Goal: Communication & Community: Answer question/provide support

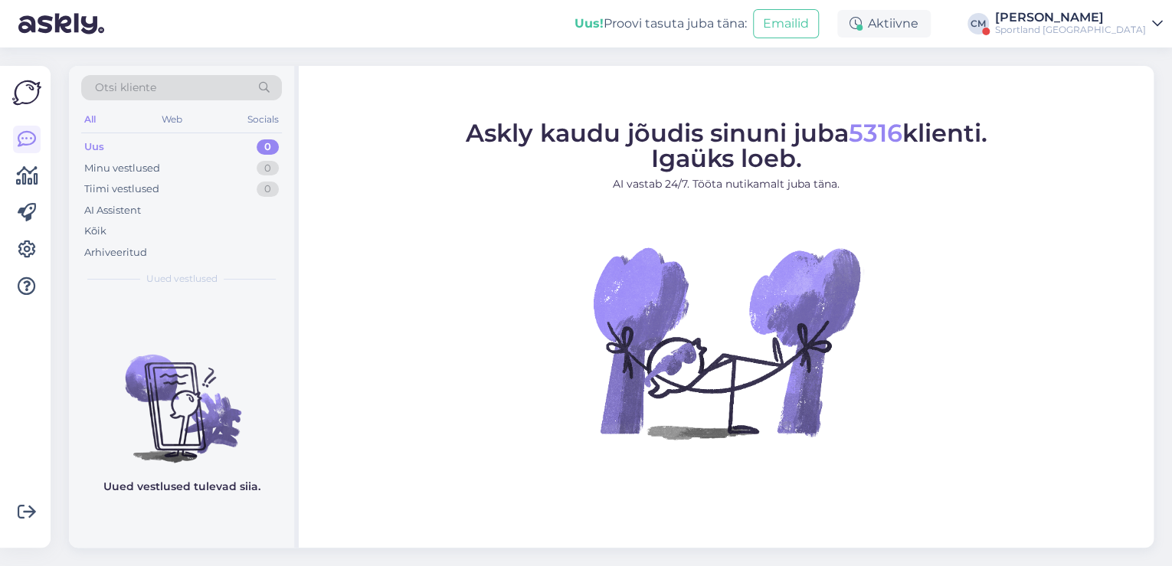
click at [1082, 17] on div "[PERSON_NAME]" at bounding box center [1070, 17] width 151 height 12
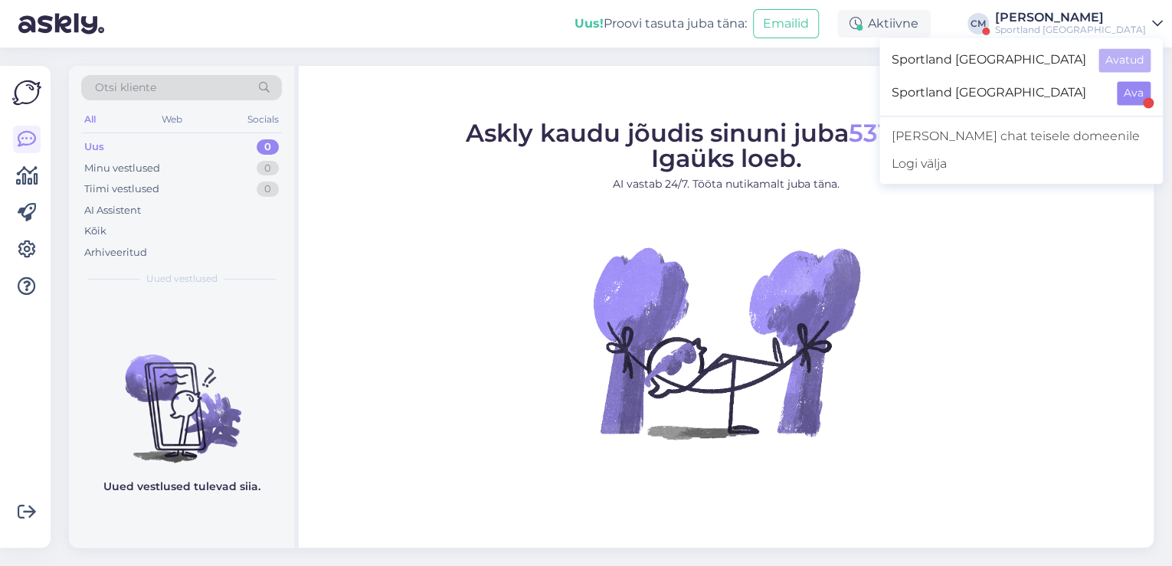
click at [1134, 80] on div "Sportland [GEOGRAPHIC_DATA] Ava" at bounding box center [1021, 93] width 283 height 33
click at [1134, 87] on button "Ava" at bounding box center [1134, 93] width 34 height 24
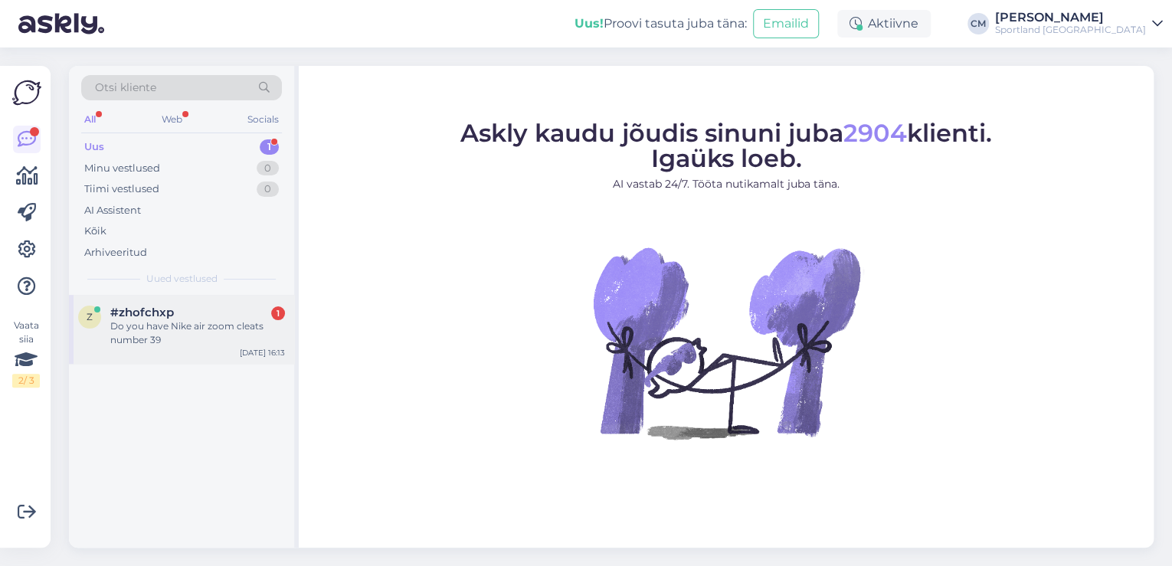
click at [257, 334] on div "Do you have Nike air zoom cleats number 39" at bounding box center [197, 334] width 175 height 28
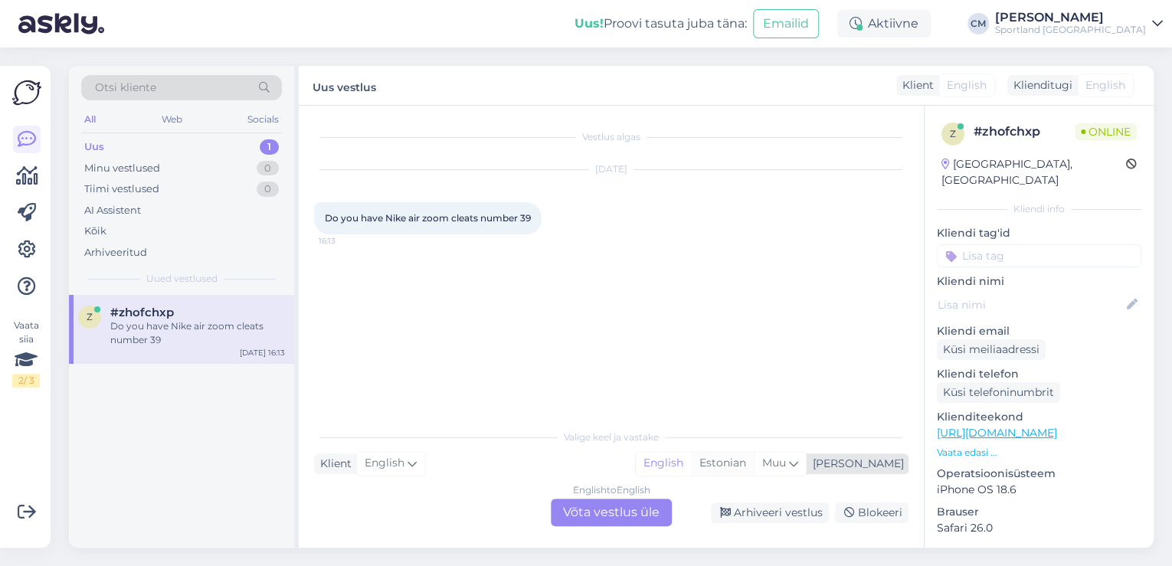
click at [754, 458] on div "Estonian" at bounding box center [722, 463] width 63 height 23
click at [619, 506] on div "English to Estonian Võta vestlus üle" at bounding box center [611, 513] width 121 height 28
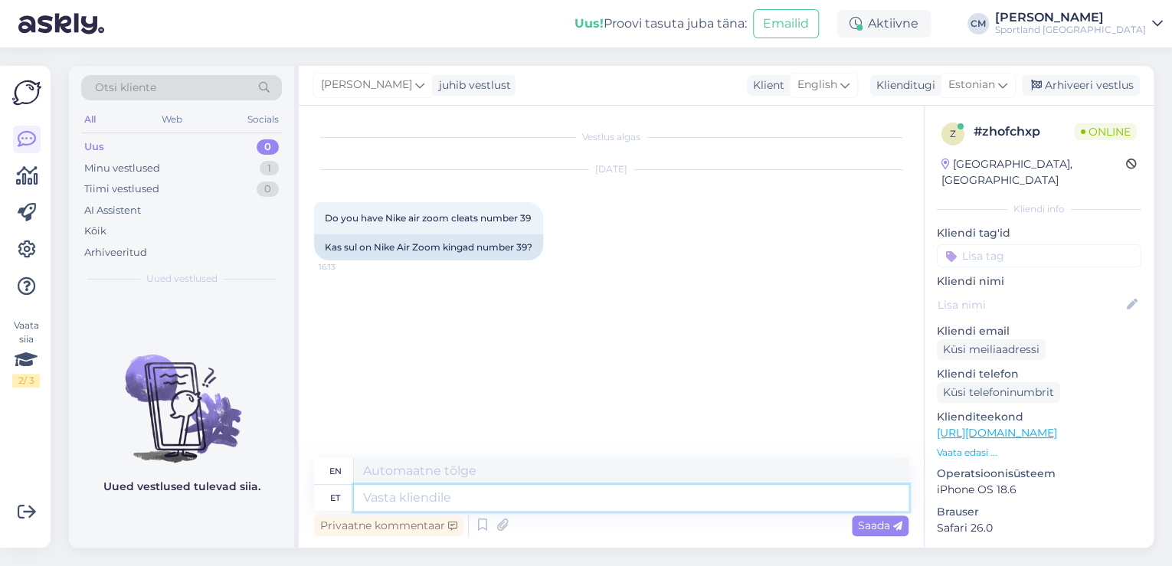
click at [475, 494] on textarea at bounding box center [631, 498] width 555 height 26
type textarea "Tere!"
type textarea "Hello!"
type textarea "Tere! [GEOGRAPHIC_DATA]"
type textarea "Hello! I am"
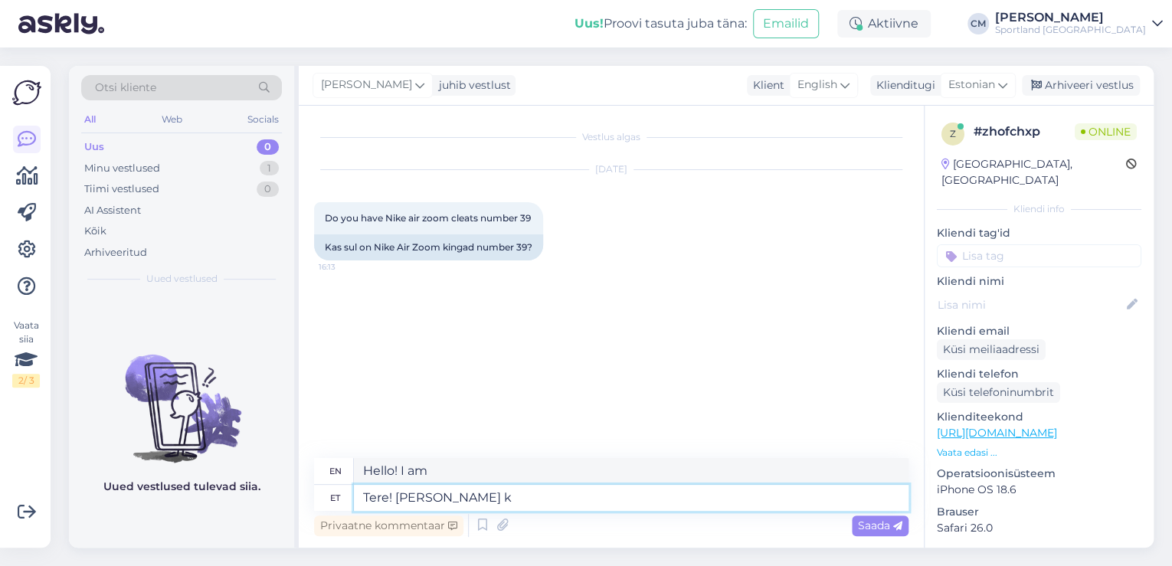
type textarea "Tere! [PERSON_NAME] kl"
type textarea "Hello! I'm [PERSON_NAME]"
type textarea "Tere! [PERSON_NAME] klienditeenindusest"
type textarea "Hello! I'm [PERSON_NAME] from customer service"
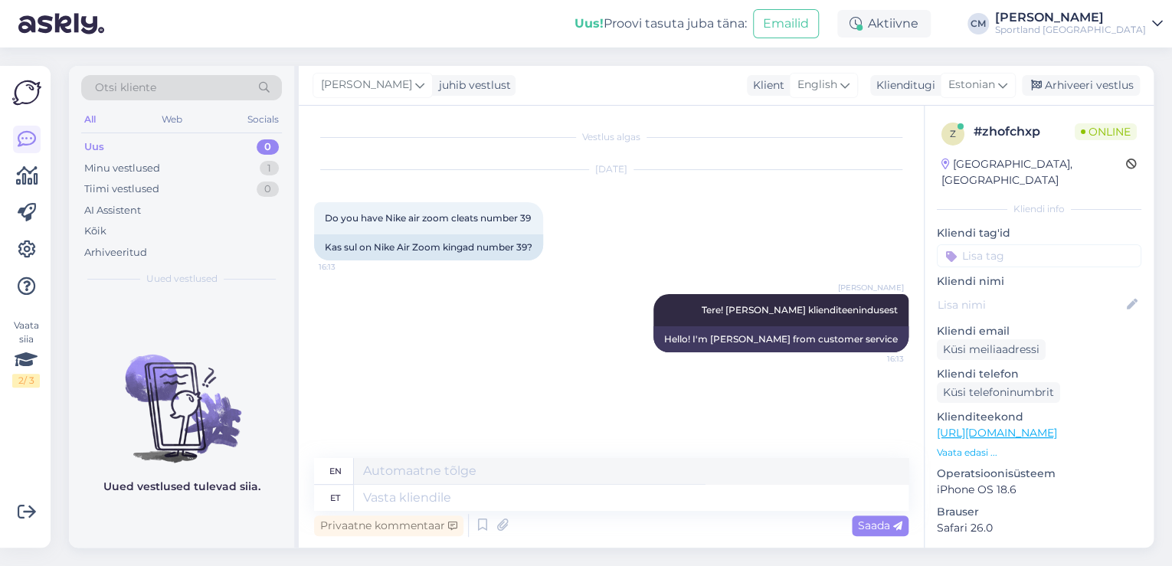
click at [1057, 426] on link "[URL][DOMAIN_NAME]" at bounding box center [997, 433] width 120 height 14
click at [580, 488] on textarea at bounding box center [631, 498] width 555 height 26
type textarea "M"
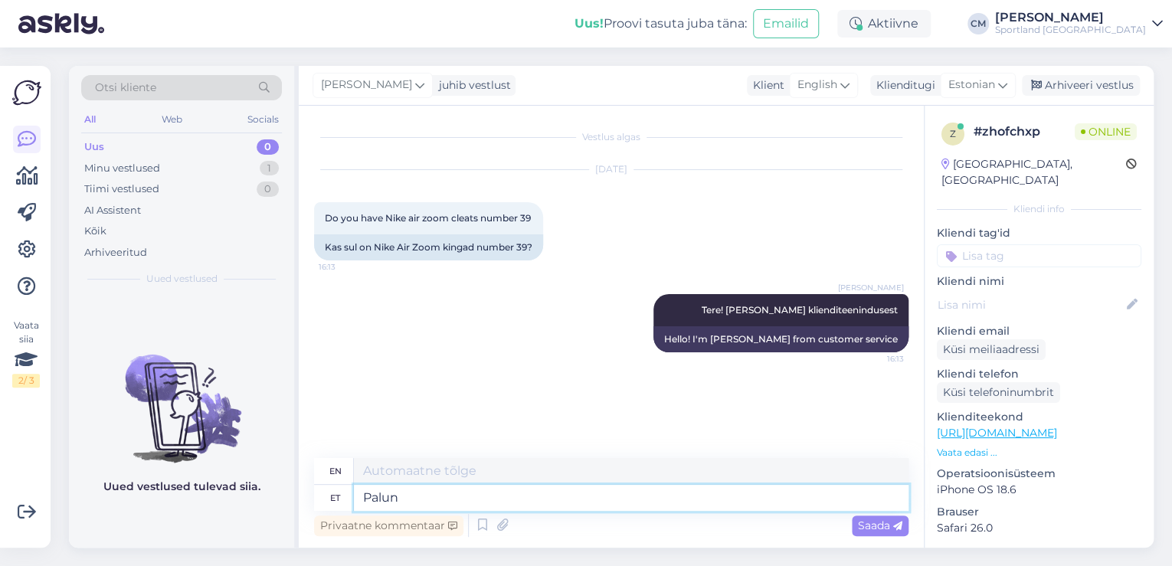
type textarea "Palun t"
type textarea "Please"
type textarea "Palun tä"
type textarea "Please fill in"
type textarea "Palun täpsusta t"
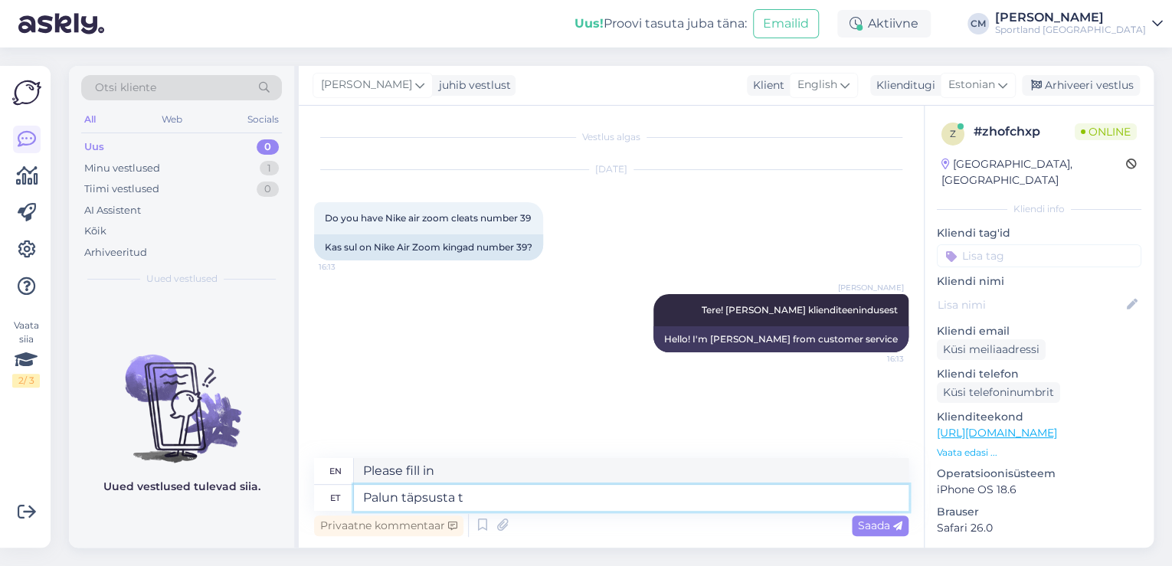
type textarea "Please specify"
type textarea "Palun täpsusta toode ko"
type textarea "Please specify the product"
type textarea "Palun täpsusta toode kood"
type textarea "Please specify the product code"
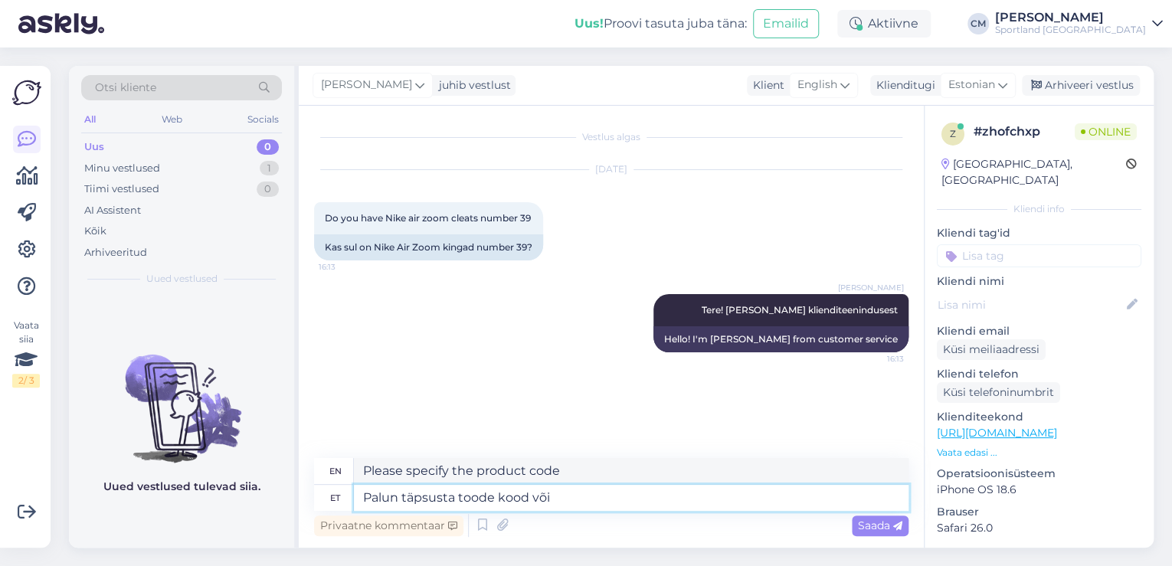
type textarea "Palun täpsusta toode kood või s"
type textarea "Please specify the product code or"
type textarea "Palun täpsusta toode kood või saada"
type textarea "Please specify the product code or send"
type textarea "Palun täpsusta toode kood või [PERSON_NAME]"
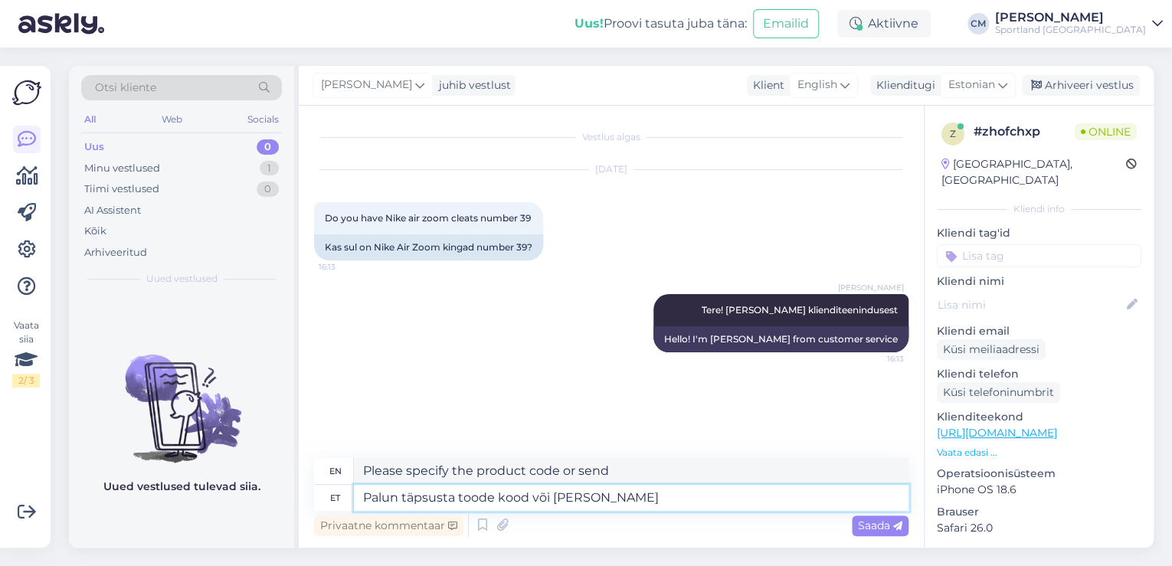
type textarea "Please specify the product code or send a li"
type textarea "Palun täpsusta toode kood või [PERSON_NAME]"
type textarea "Please specify the product code or send a lim"
type textarea "Palun täpsusta toode kood või saada link to"
type textarea "Please specify the product code or send a link"
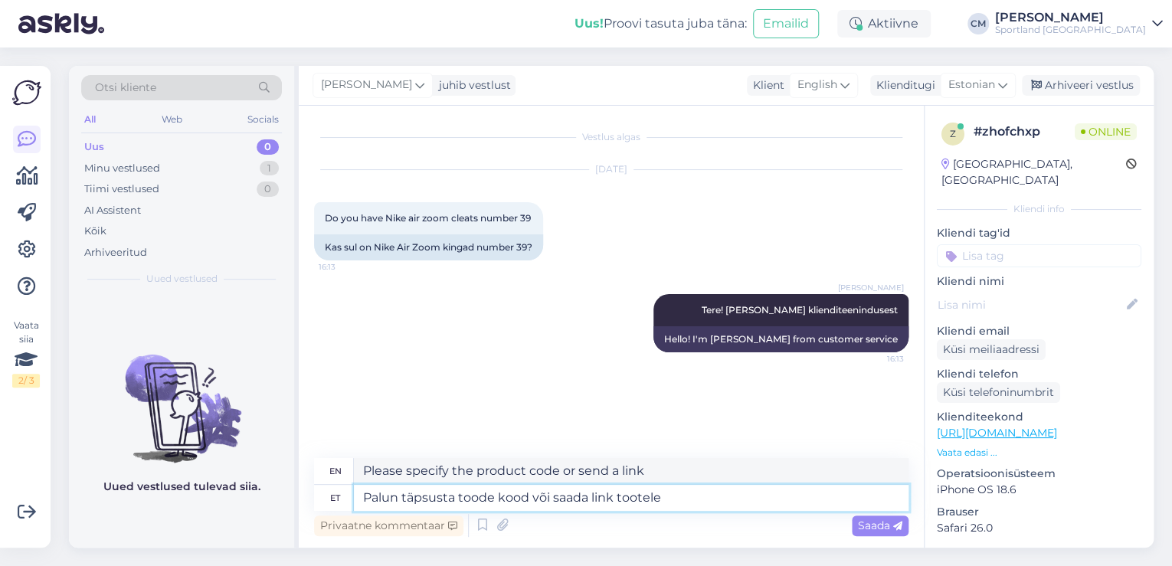
type textarea "Palun täpsusta toode kood või saada link tootele m"
type textarea "Please specify the product code or send a link to the product."
type textarea "Palun täpsusta toode kood või saada link tootele mille ko"
type textarea "Please specify the product code or send a link to the product you are looking f…"
type textarea "Palun täpsusta toode kood või saada [PERSON_NAME] tootele mille kohta va"
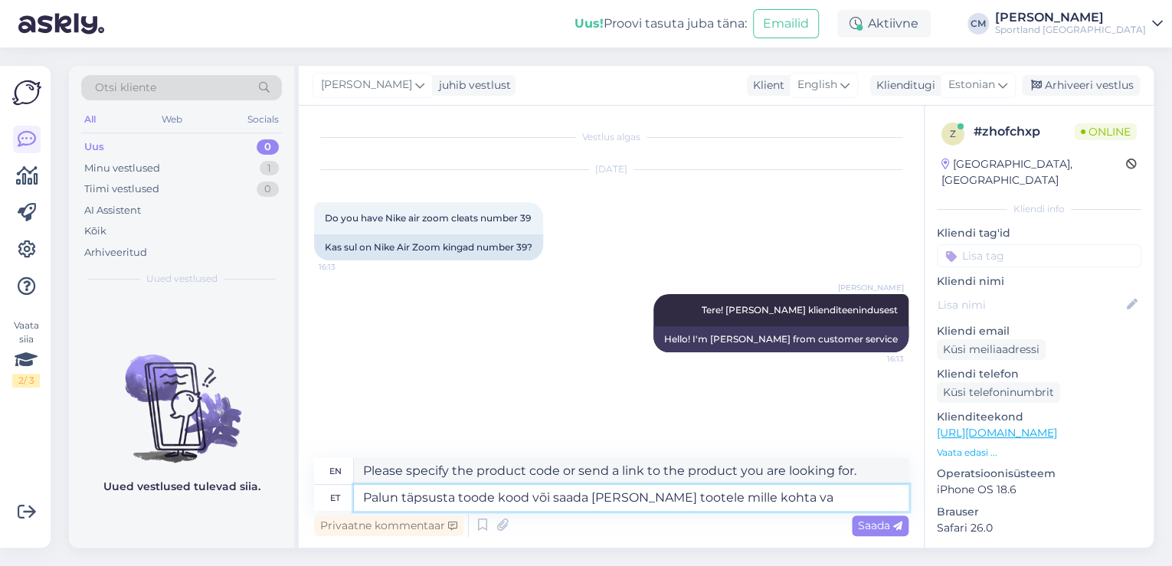
type textarea "Please specify the product code or send a link to the product you are referring…"
type textarea "Palun täpsusta toode kood või saada link tootele mille kohta vajad i"
type textarea "Please specify the product code or send a link to the product you need."
type textarea "Palun täpsusta toode kood või saada link tootele mille kohta vajad infot."
type textarea "Please specify the product code or send a link to the product you need informat…"
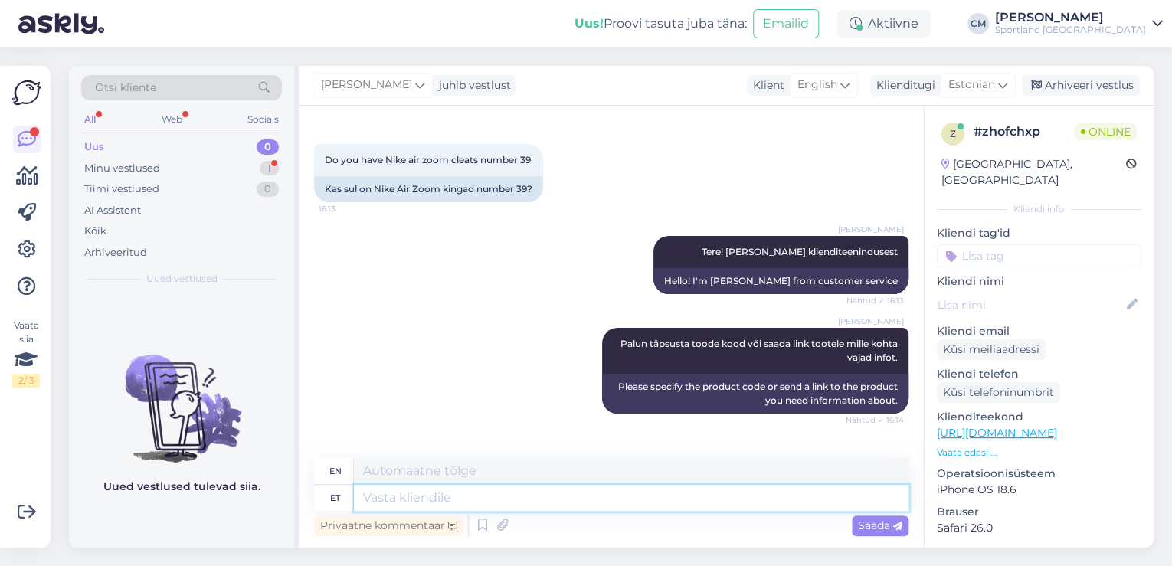
scroll to position [163, 0]
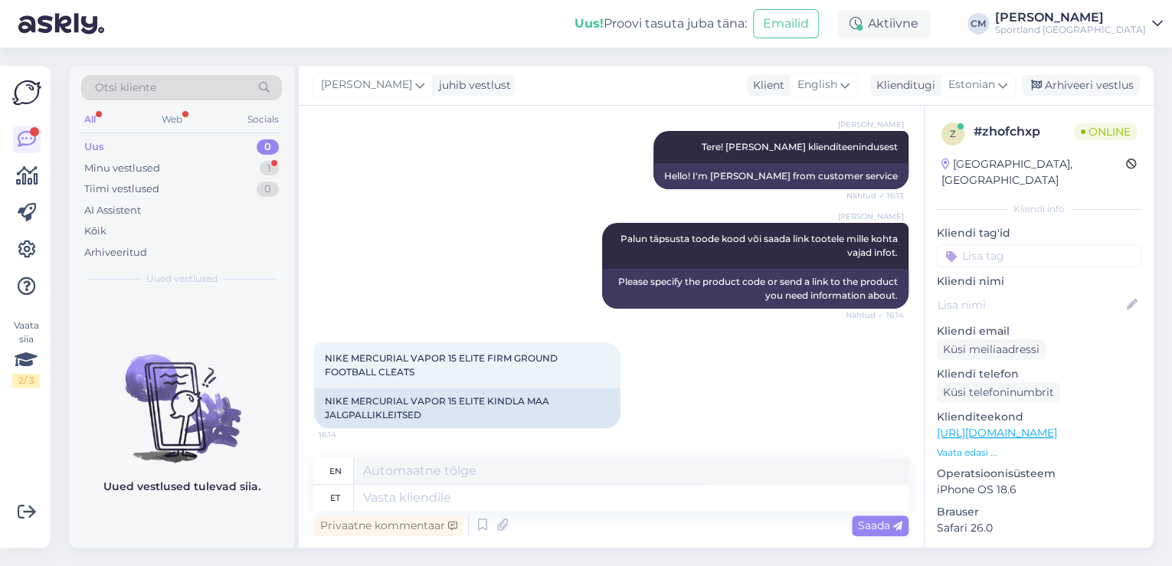
click at [1057, 426] on link "[URL][DOMAIN_NAME]" at bounding box center [997, 433] width 120 height 14
click at [478, 513] on div "Privaatne kommentaar Saada" at bounding box center [611, 525] width 595 height 29
click at [478, 503] on textarea at bounding box center [631, 498] width 555 height 26
paste textarea "[URL][DOMAIN_NAME]"
type textarea "[URL][DOMAIN_NAME]"
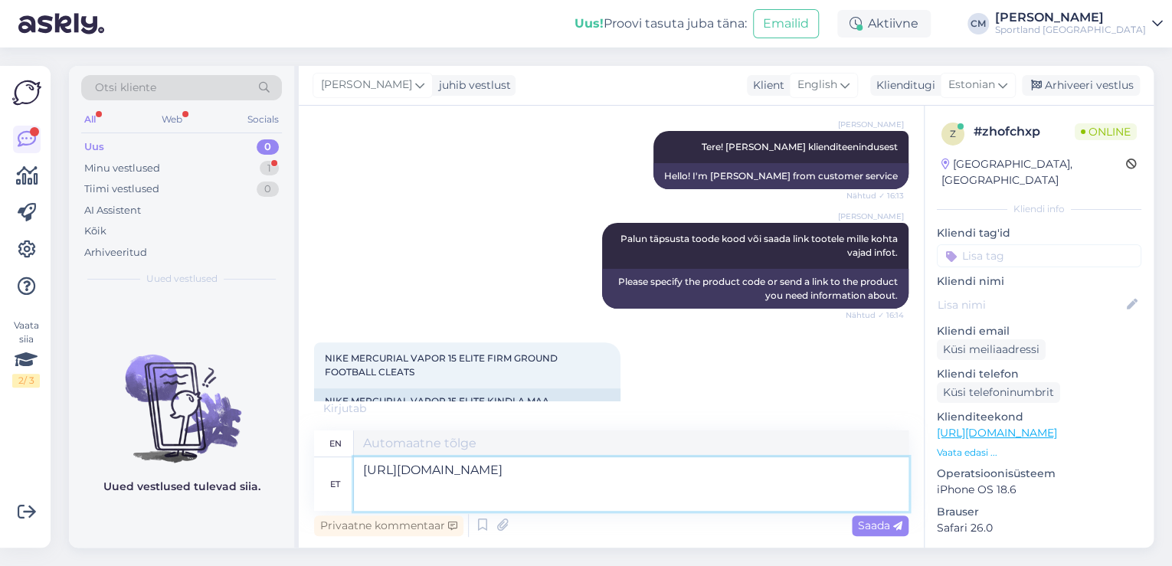
type textarea "[URL][DOMAIN_NAME]"
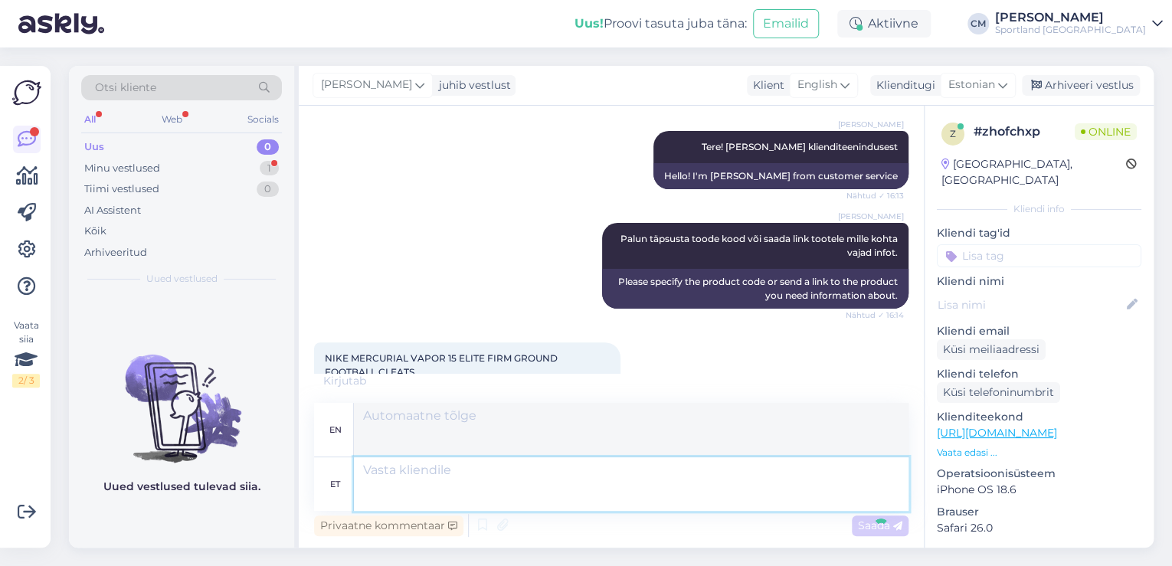
scroll to position [338, 0]
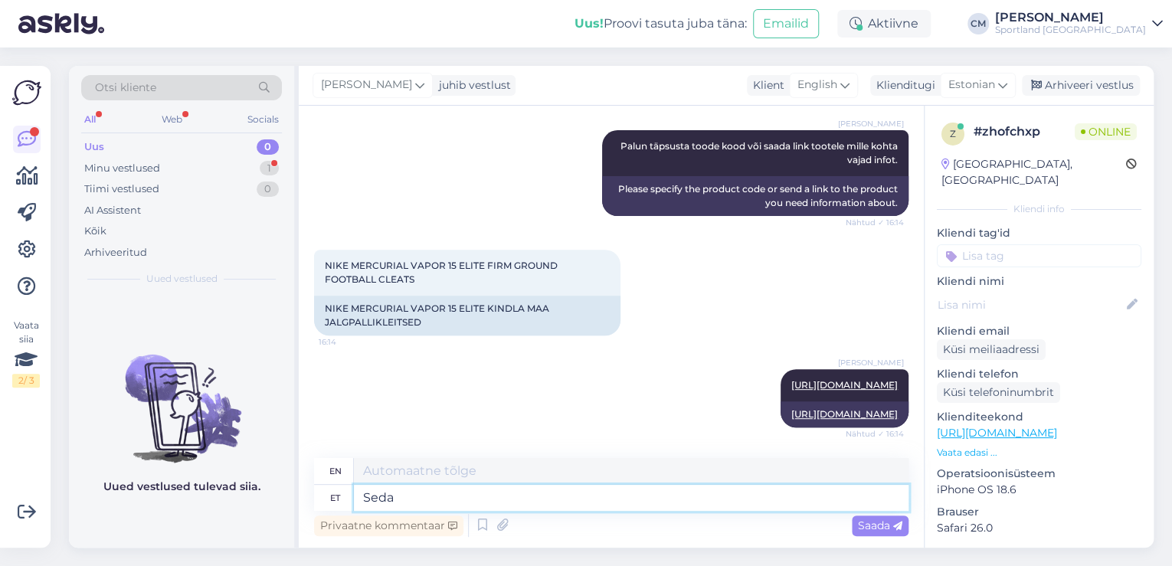
type textarea "[PERSON_NAME]"
type textarea "This"
type textarea "[PERSON_NAME]"
type textarea "This product"
type textarea "Seda toodet on i"
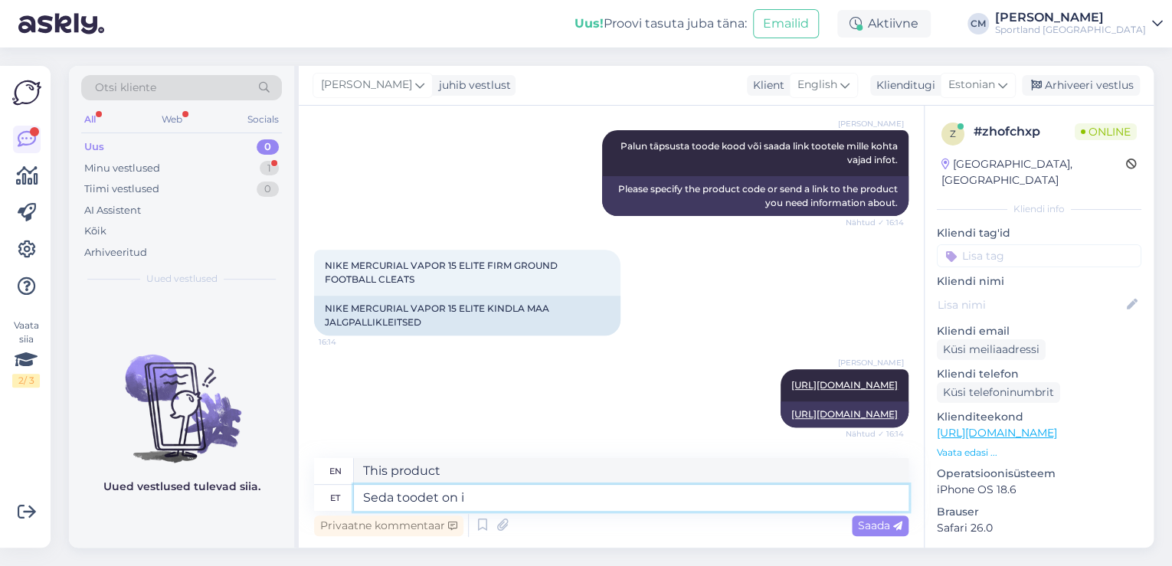
type textarea "This product is"
type textarea "Seda toodet on ainult"
type textarea "This product is only available"
type textarea "Seda toodet on ainult 47,5 su"
type textarea "There are only 47.5 of this product"
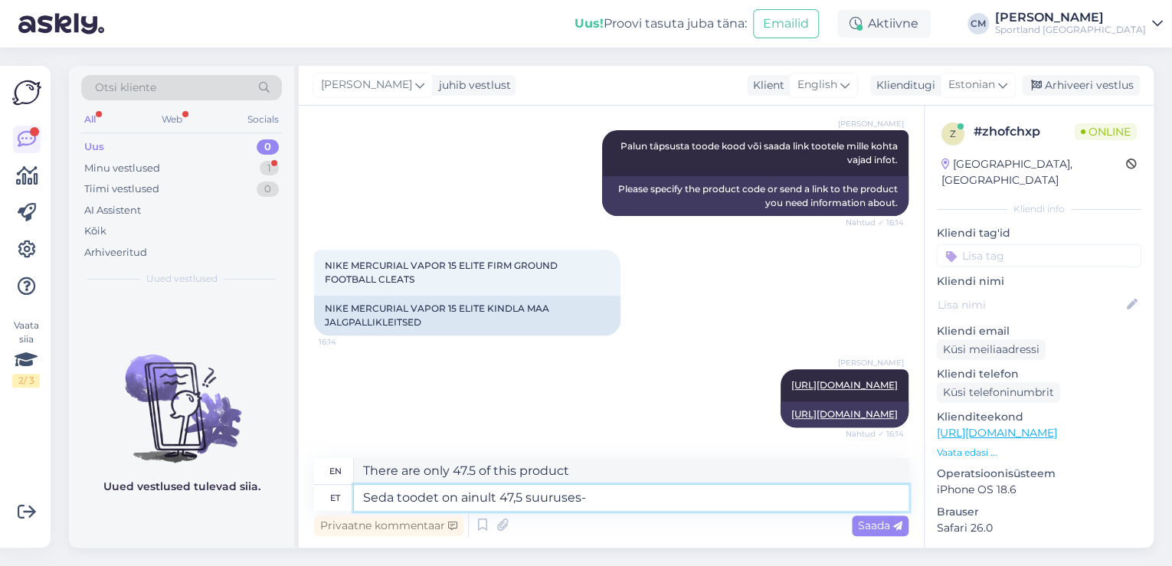
type textarea "Seda toodet on ainult 47,5 suuruses"
type textarea "This product is only available in size 47.5"
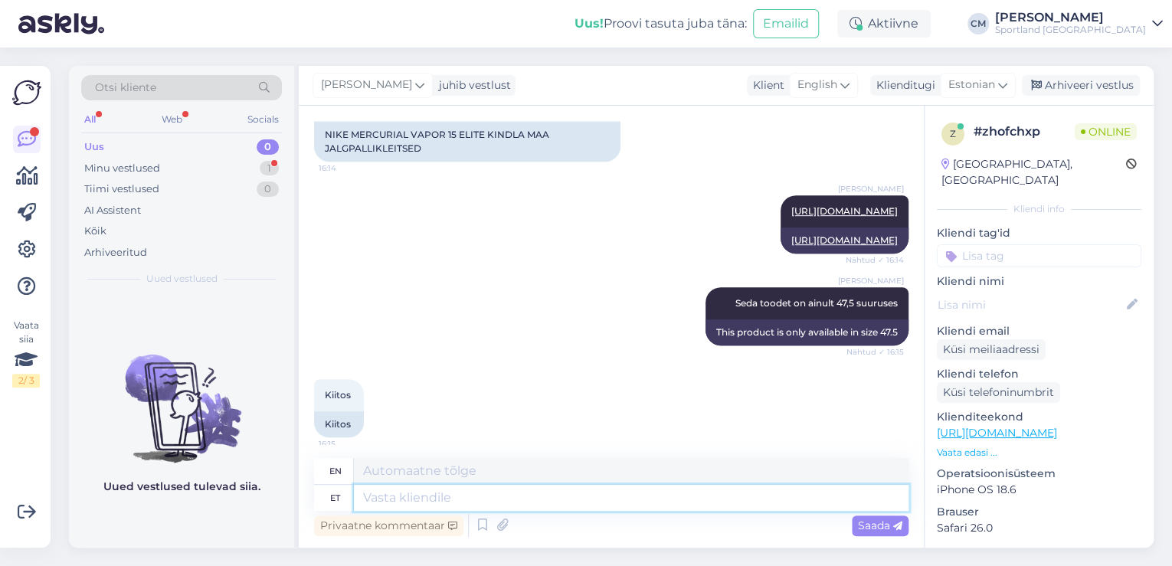
scroll to position [522, 0]
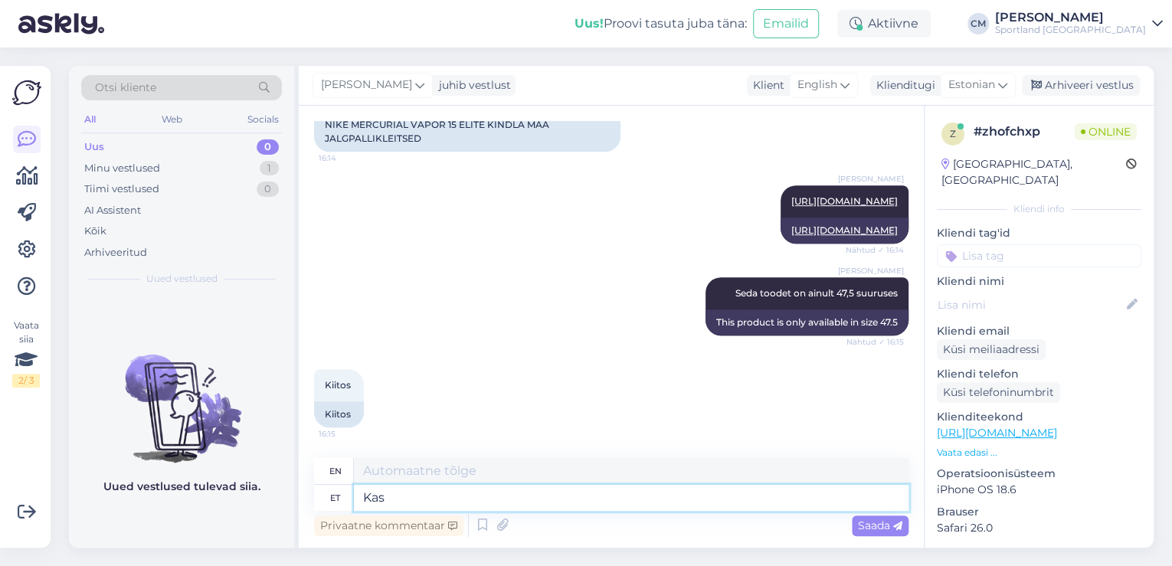
type textarea "Kas"
type textarea "Is"
type textarea "Kas saan ve"
type textarea "Can I"
type textarea "Kas saan veel aid"
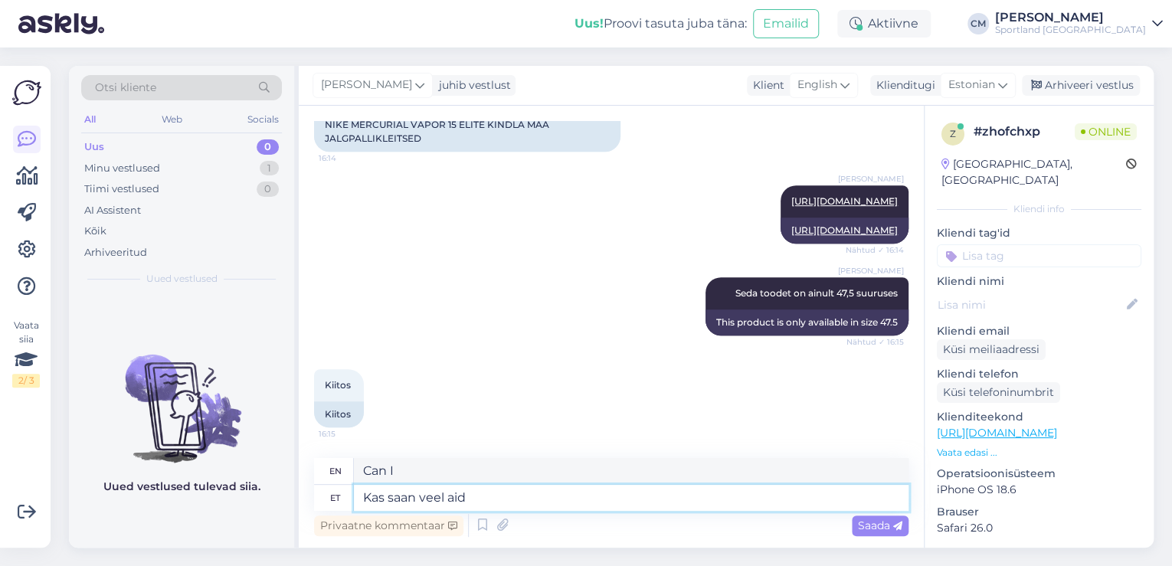
type textarea "Can I have more?"
type textarea "Kas saan veel aidata?"
type textarea "Can I still help?"
type textarea "Kas saan veel aidata [PERSON_NAME]?"
type textarea "Is there anything else I can help with?"
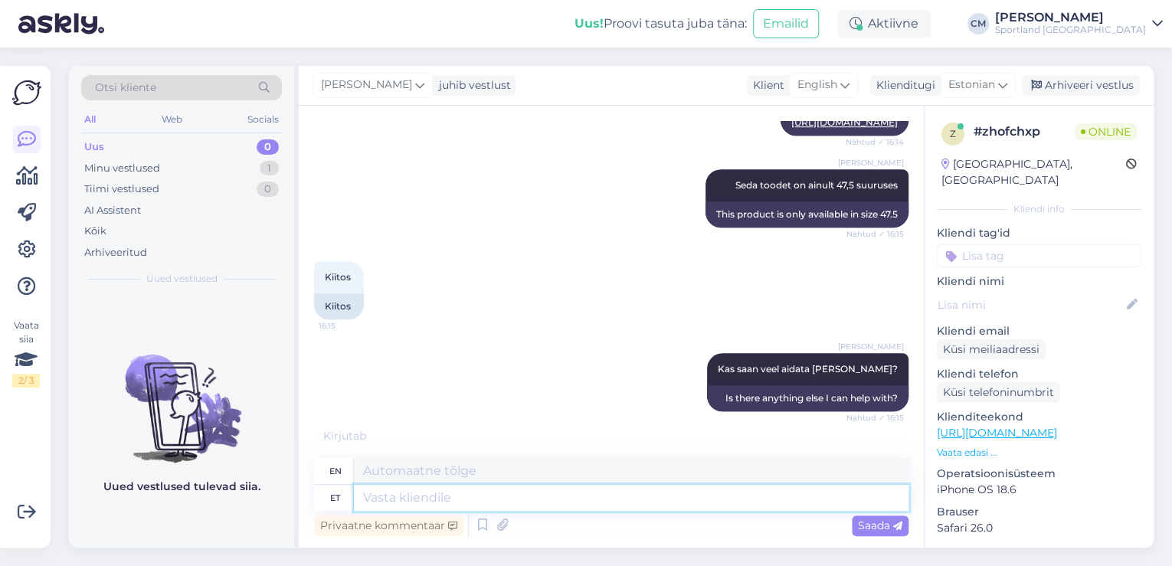
scroll to position [706, 0]
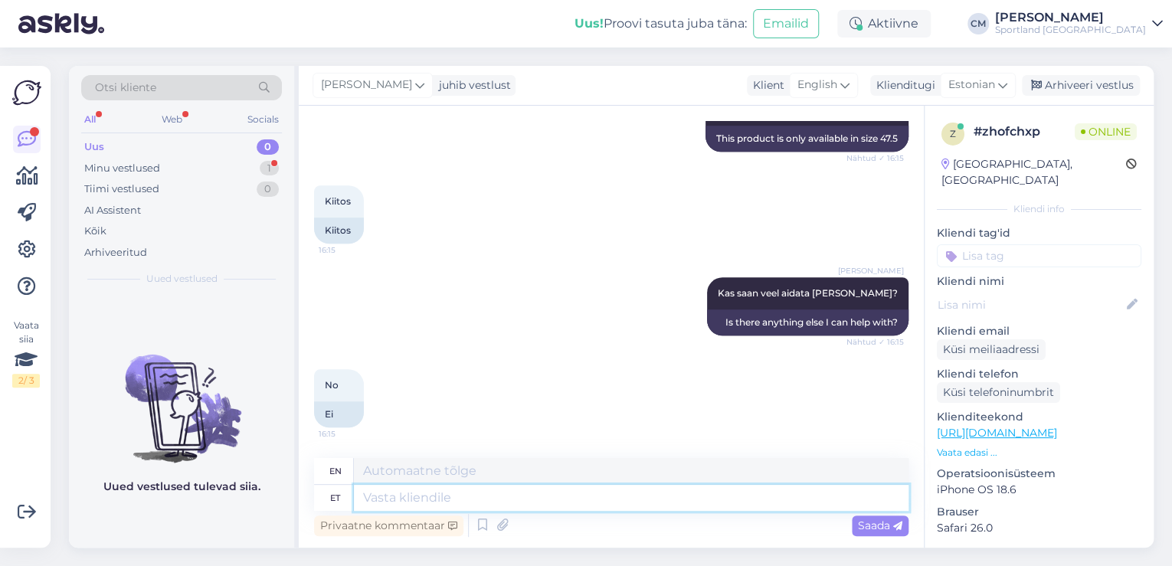
click at [447, 493] on textarea at bounding box center [631, 498] width 555 height 26
type textarea "Ilusat"
type textarea "Beautiful"
type textarea "Ilusat päevajätku"
type textarea "Have a nice day!"
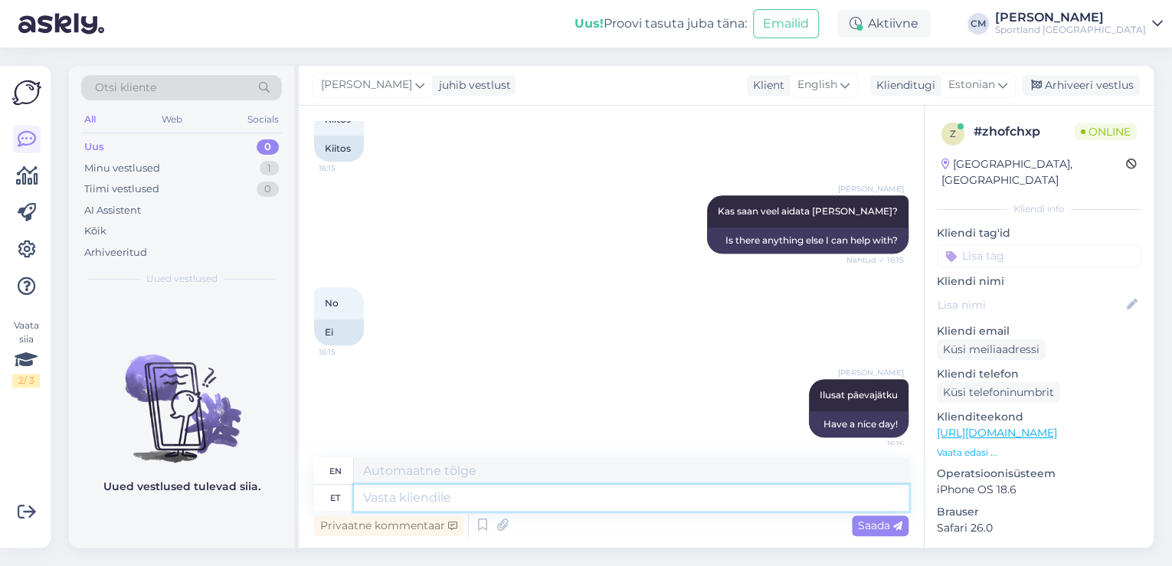
scroll to position [798, 0]
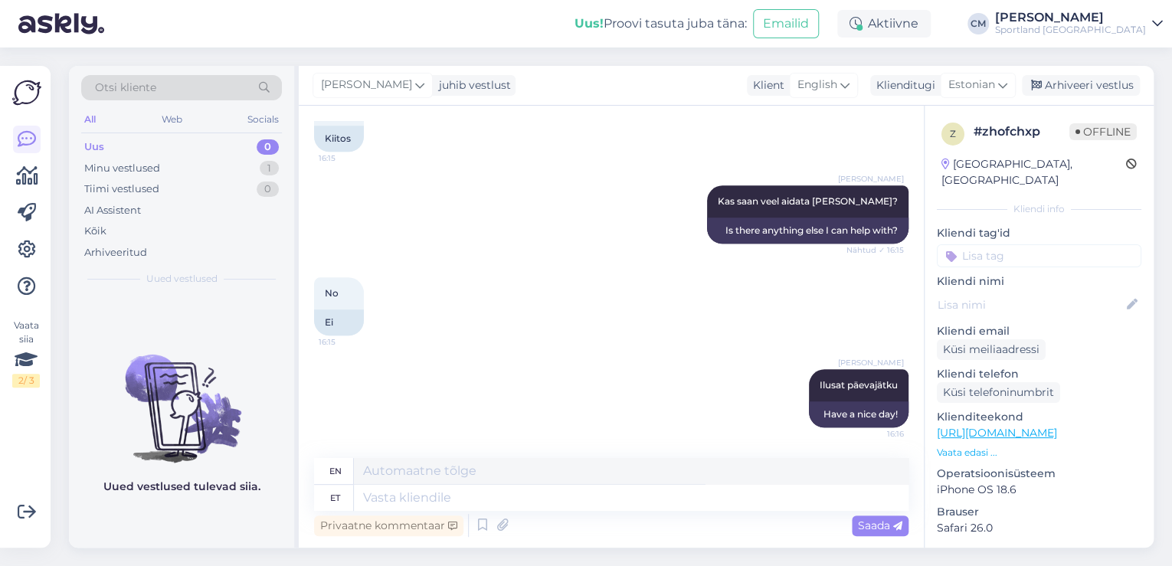
click at [1102, 66] on div "[PERSON_NAME] juhib vestlust Klient English Klienditugi Estonian Arhiveeri vest…" at bounding box center [726, 86] width 855 height 40
click at [1100, 76] on div "Arhiveeri vestlus" at bounding box center [1081, 85] width 118 height 21
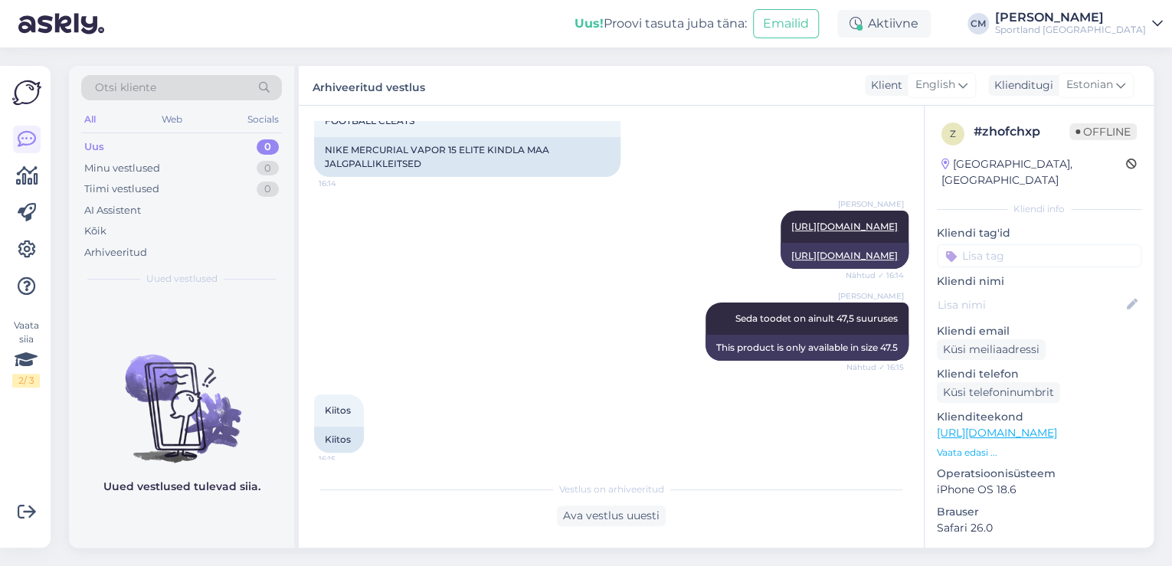
scroll to position [169, 0]
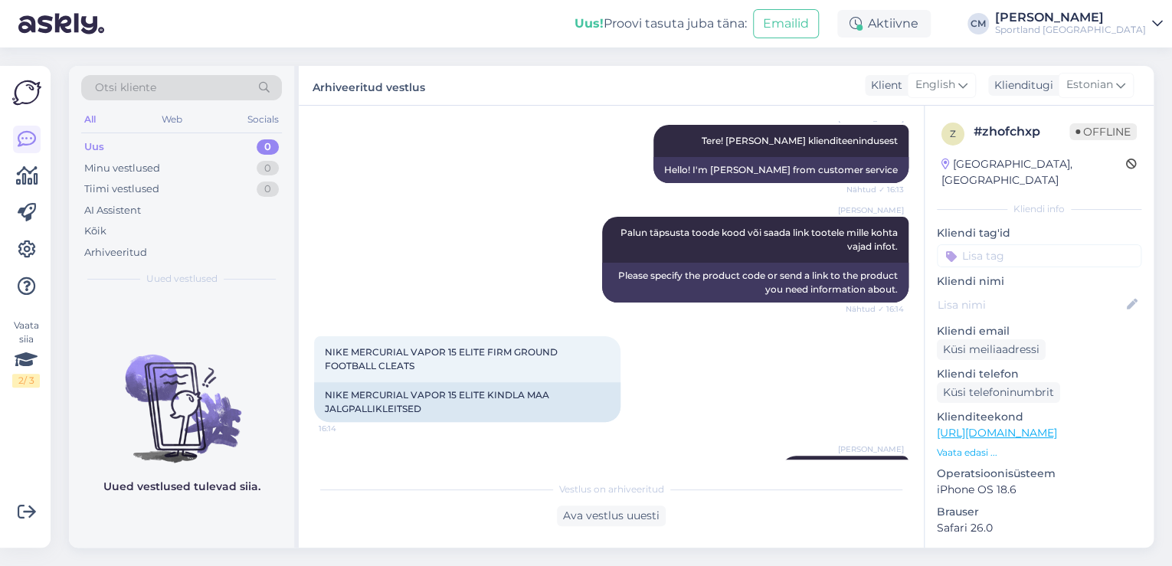
click at [1034, 244] on input at bounding box center [1039, 255] width 205 height 23
type input "saada"
click at [1031, 292] on span "Toote saadavus" at bounding box center [1039, 296] width 71 height 9
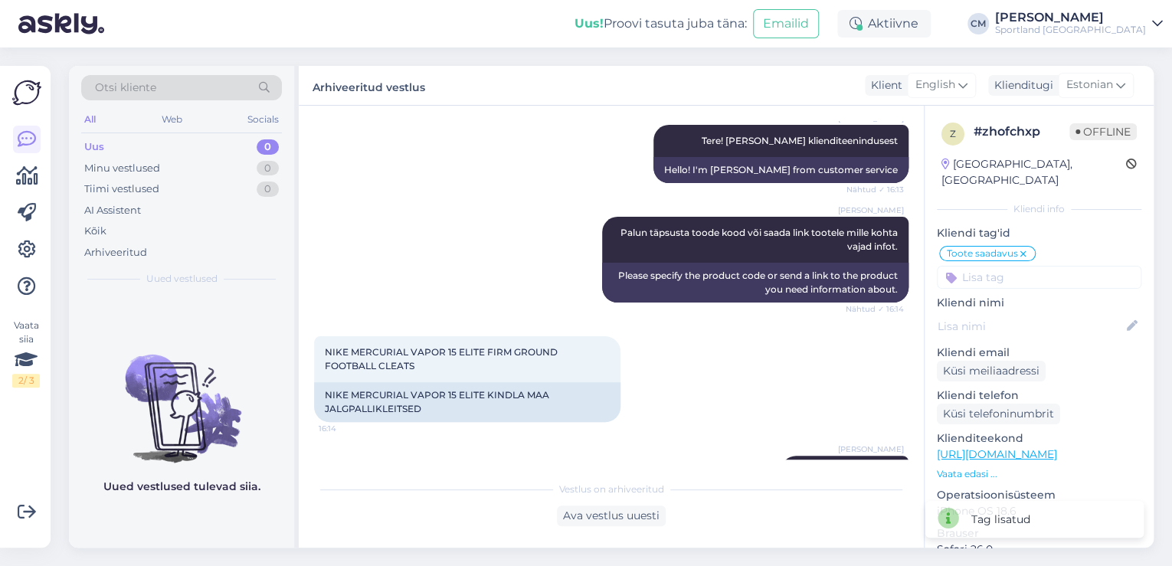
drag, startPoint x: 1093, startPoint y: 18, endPoint x: 1103, endPoint y: 21, distance: 11.2
click at [1093, 18] on div "[PERSON_NAME]" at bounding box center [1070, 17] width 151 height 12
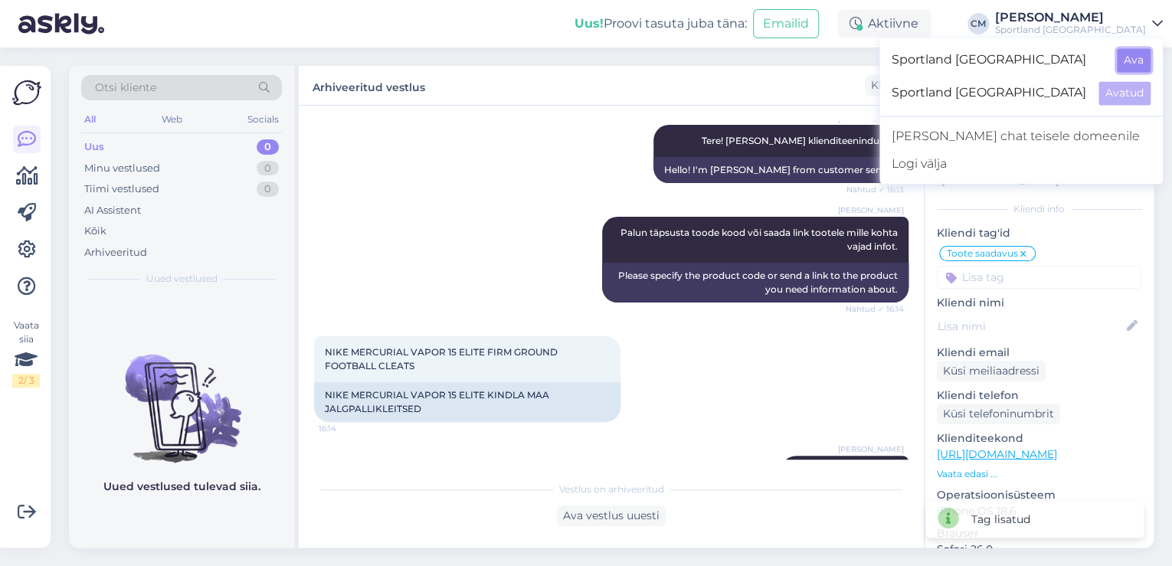
click at [1122, 64] on button "Ava" at bounding box center [1134, 60] width 34 height 24
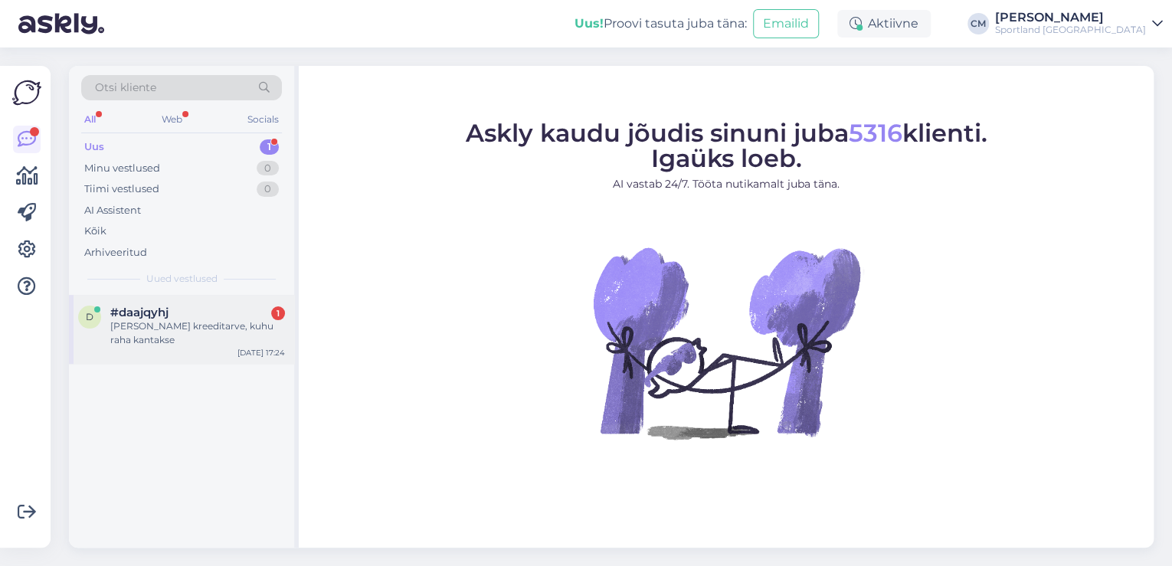
click at [192, 317] on div "#daajqyhj 1" at bounding box center [197, 313] width 175 height 14
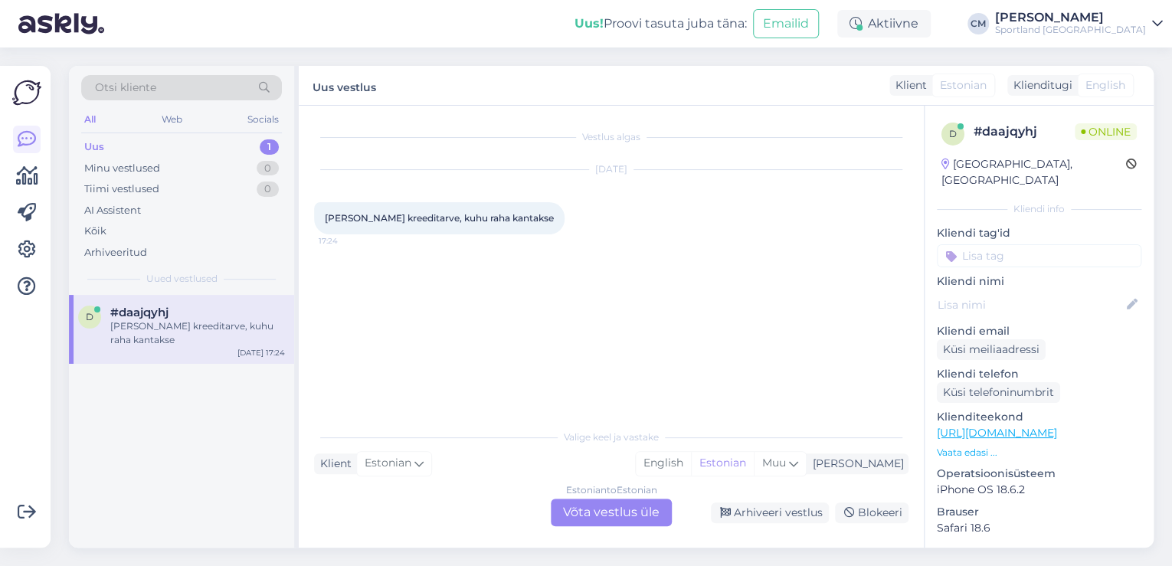
click at [662, 525] on div "Estonian to Estonian Võta vestlus üle" at bounding box center [611, 513] width 121 height 28
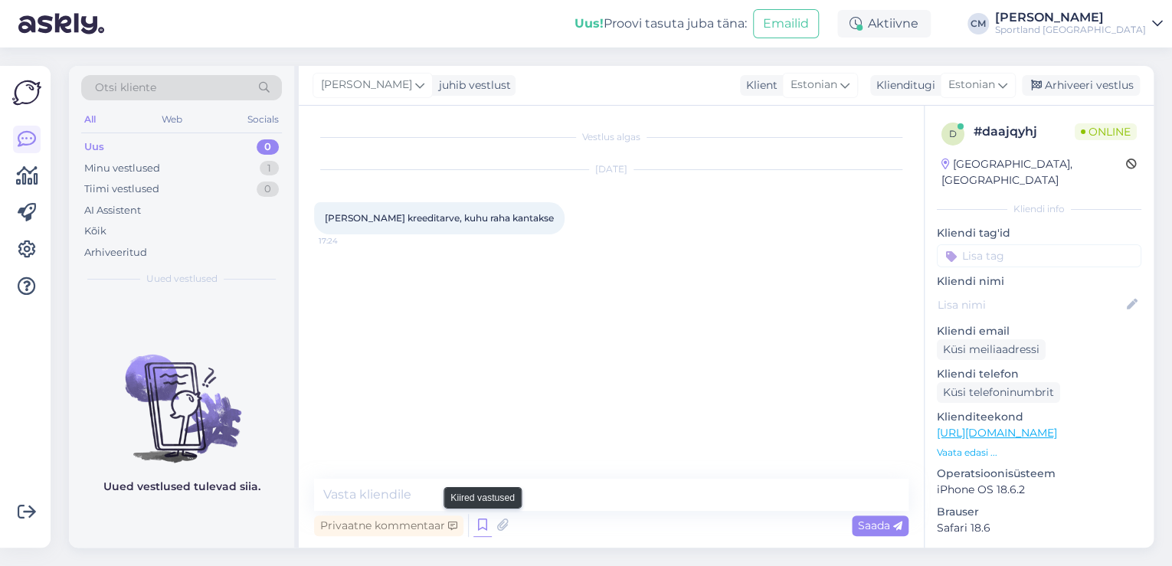
click at [490, 522] on icon at bounding box center [483, 525] width 18 height 23
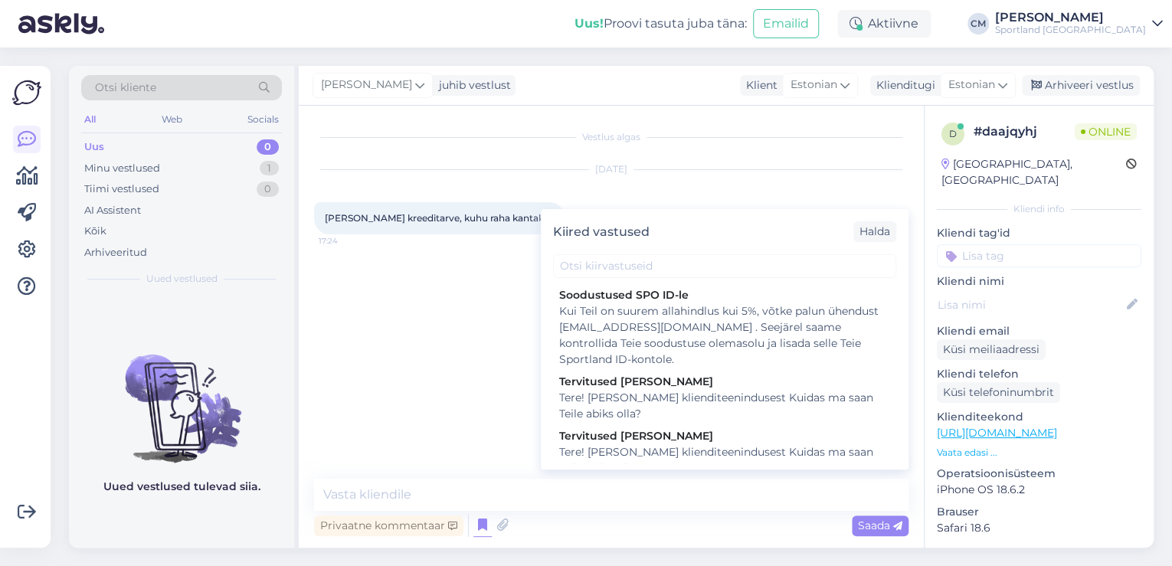
click at [626, 470] on div "Vestlus algas [DATE] [PERSON_NAME] kreeditarve, kuhu raha kantakse 17:24 Privaa…" at bounding box center [611, 327] width 625 height 442
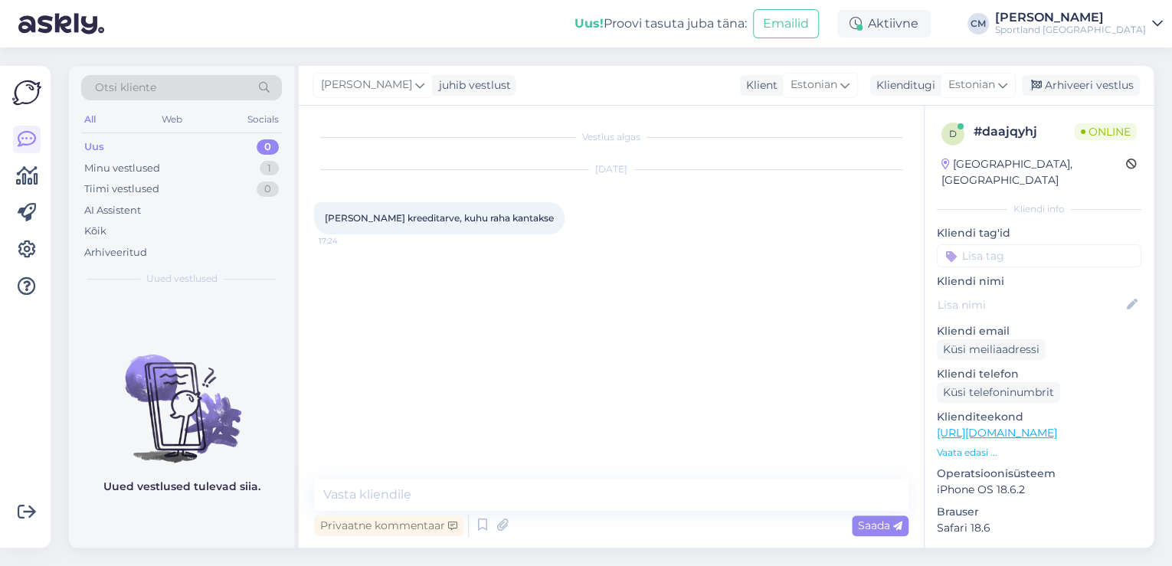
click at [631, 455] on div "Vestlus algas [DATE] [PERSON_NAME] kreeditarve, kuhu raha kantakse 17:24" at bounding box center [618, 293] width 608 height 344
click at [477, 528] on icon at bounding box center [483, 525] width 18 height 23
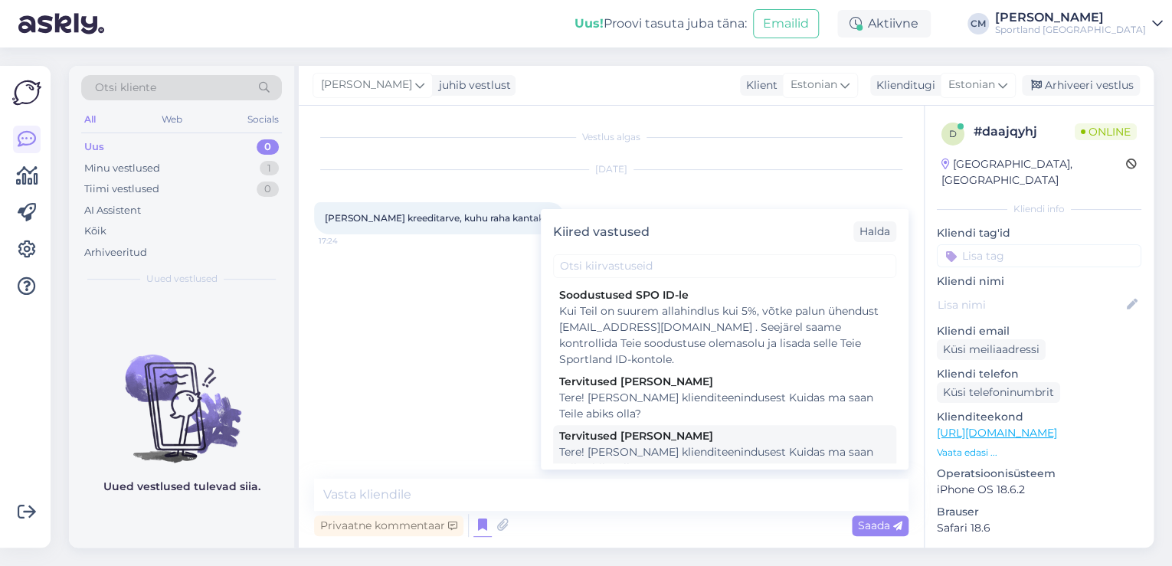
click at [658, 454] on div "Tere! [PERSON_NAME] klienditeenindusest Kuidas ma saan Teile abiks olla?" at bounding box center [724, 460] width 331 height 32
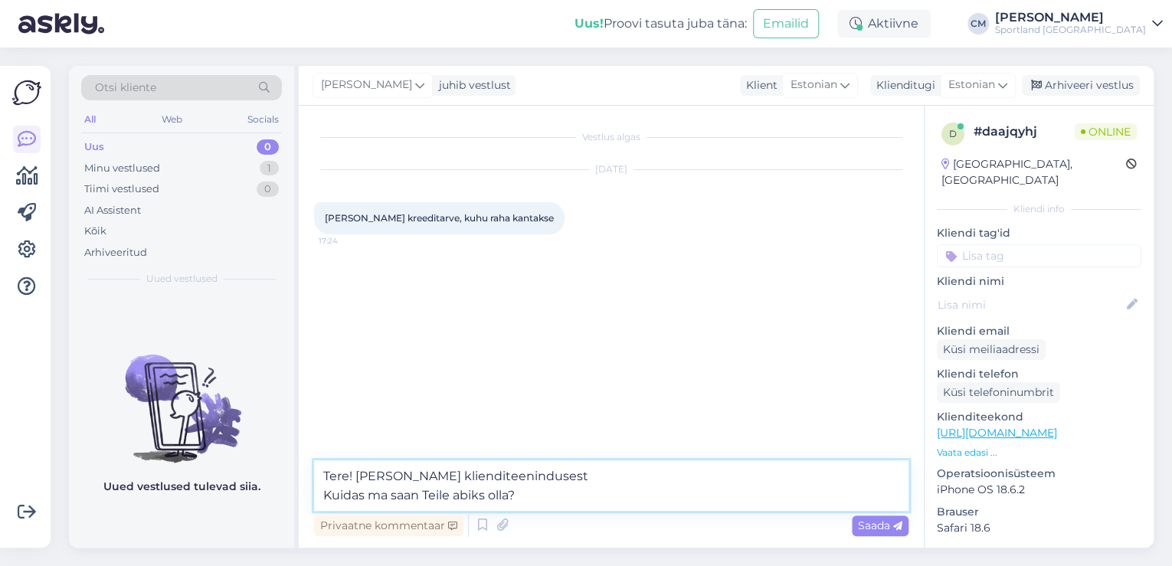
drag, startPoint x: 566, startPoint y: 498, endPoint x: 280, endPoint y: 514, distance: 287.0
click at [280, 514] on div "Otsi kliente All Web Socials Uus 0 Minu vestlused 1 Tiimi vestlused 0 AI Assist…" at bounding box center [611, 307] width 1085 height 482
type textarea "Tere! [PERSON_NAME] klienditeenindusest"
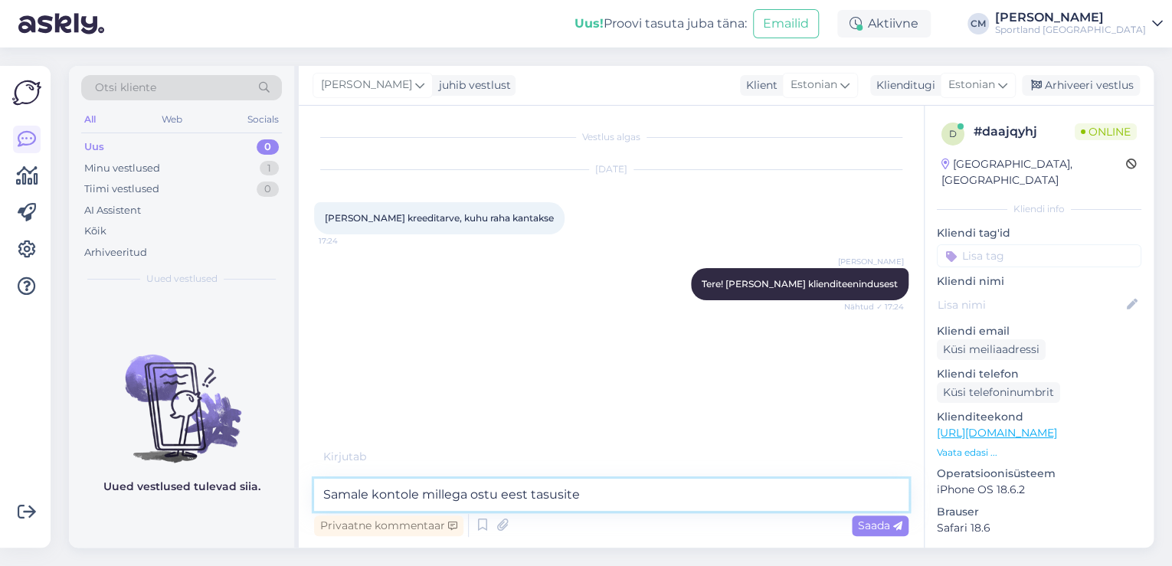
type textarea "Samale kontole millega ostu eest tasusite."
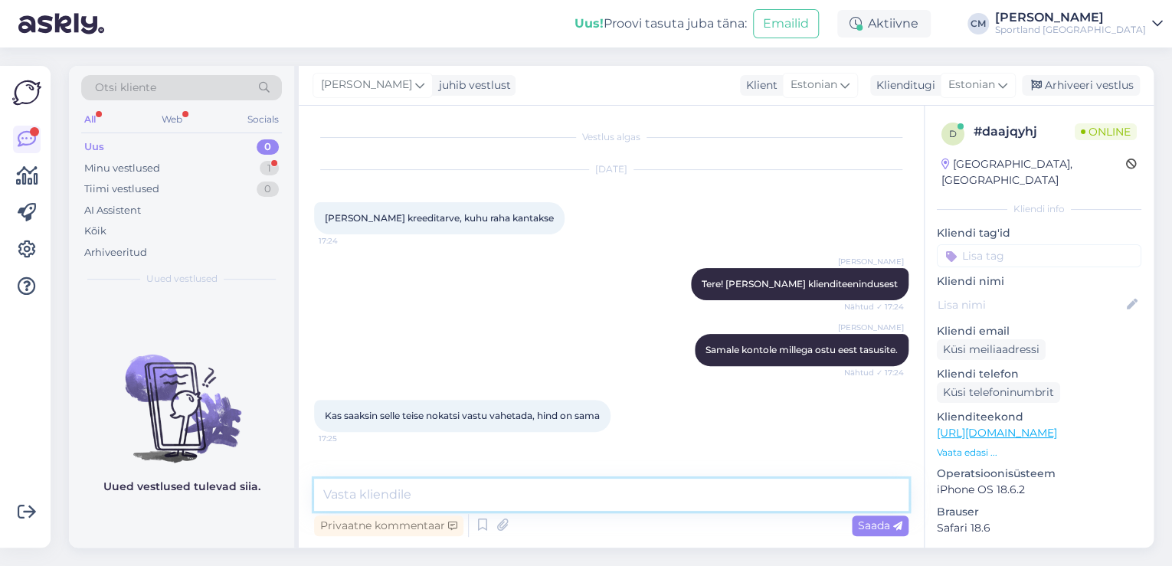
click at [469, 491] on textarea at bounding box center [611, 495] width 595 height 32
type textarea "Vabandust, kahjuks ei ole võimalik tellimuse sisu muuta."
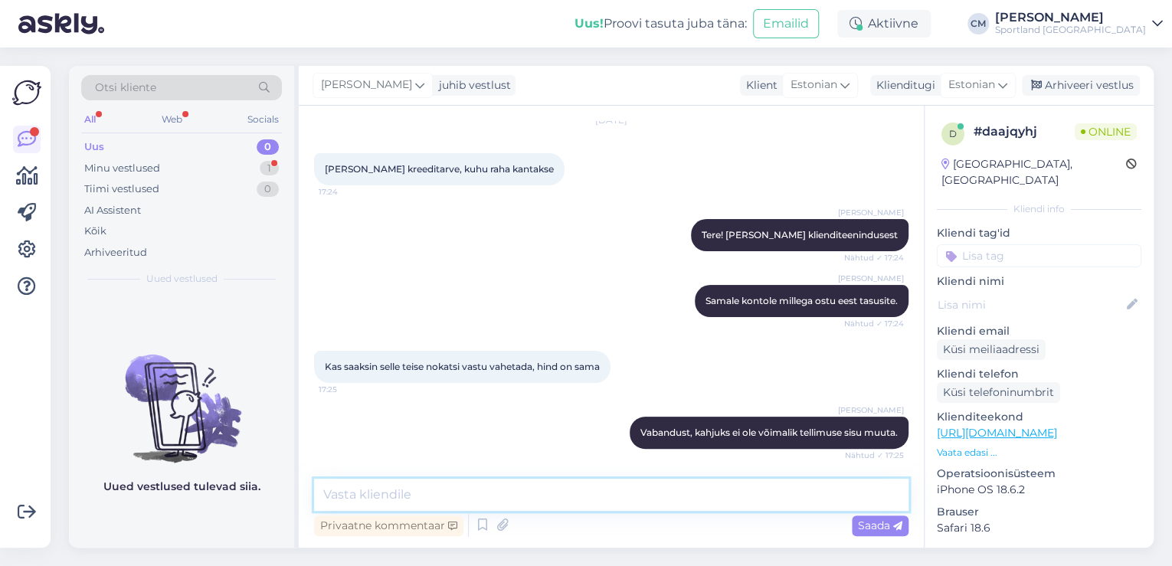
scroll to position [115, 0]
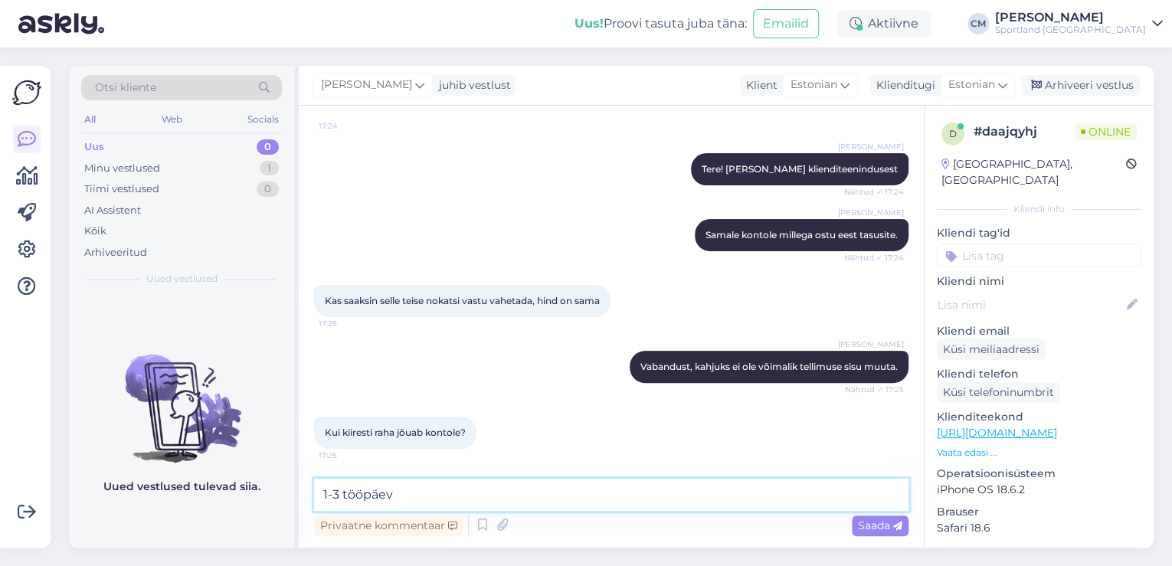
type textarea "1-3 tööpäeva"
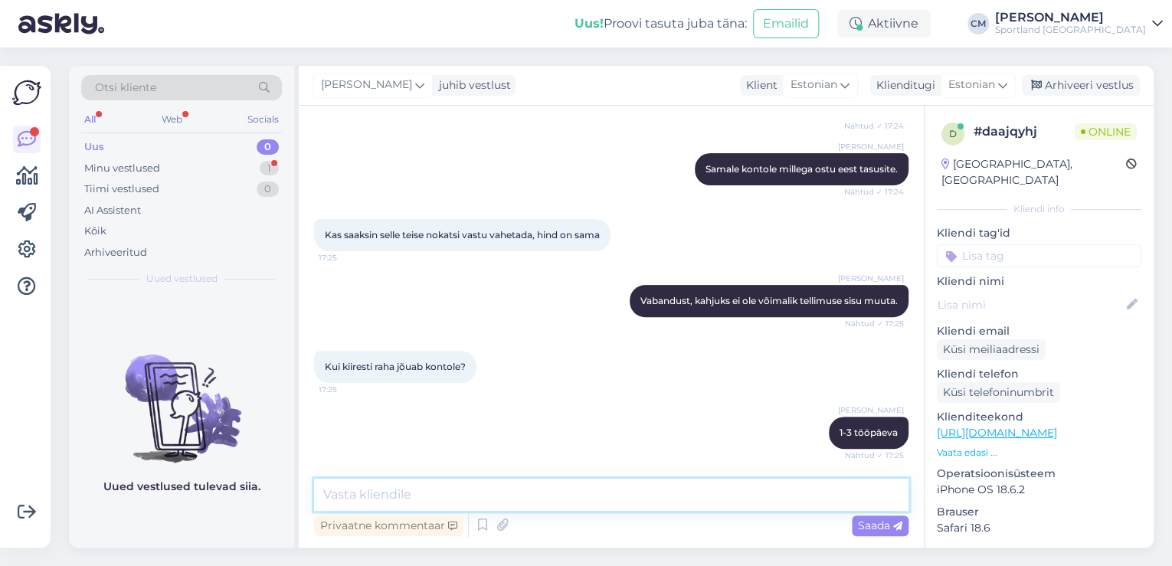
scroll to position [326, 0]
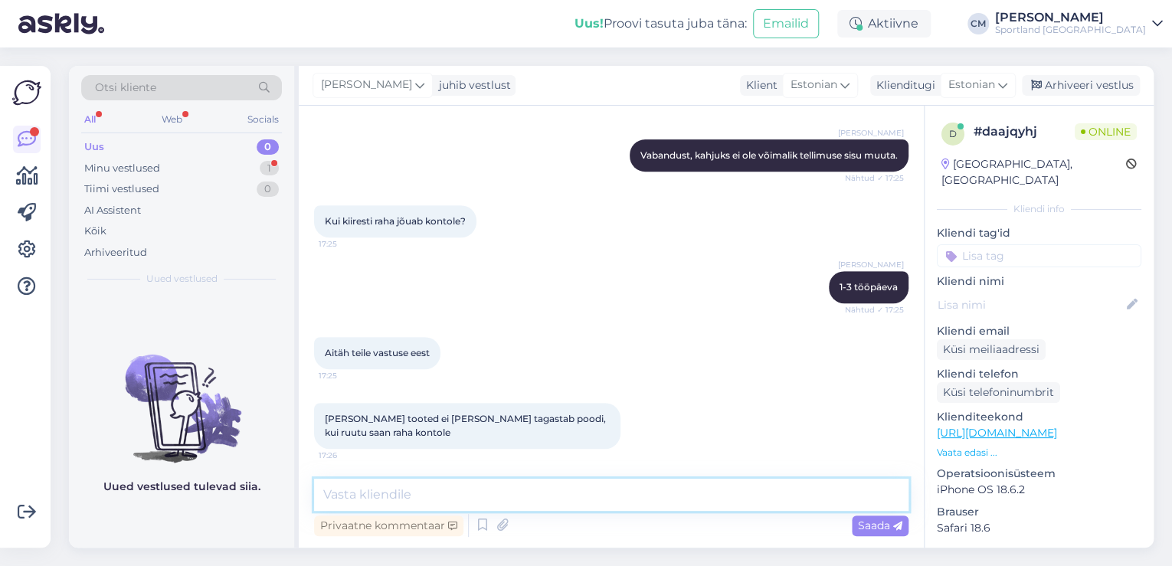
click at [644, 506] on textarea at bounding box center [611, 495] width 595 height 32
click at [426, 493] on textarea "14 päeva jooksul vormistatakse tagasimakse." at bounding box center [611, 495] width 595 height 32
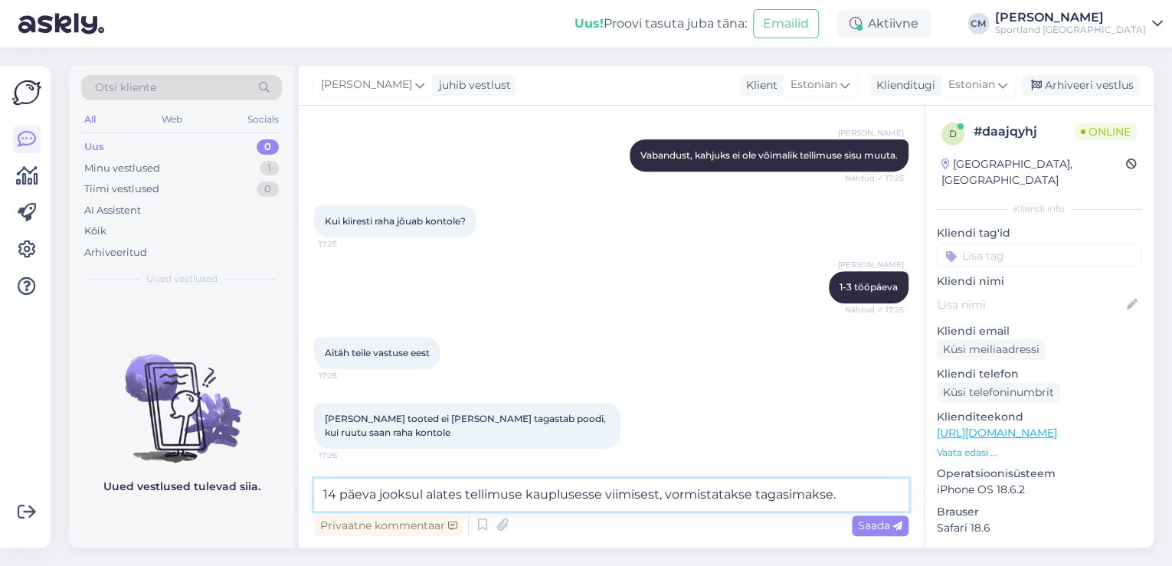
click at [426, 493] on textarea "14 päeva jooksul alates tellimuse kauplusesse viimisest, vormistatakse tagasima…" at bounding box center [611, 495] width 595 height 32
type textarea "14 päeva jooksul, alates tellimuse kauplusesse viimisest, vormistatakse tagasim…"
click at [873, 498] on textarea "14 päeva jooksul, alates tellimuse kauplusesse viimisest, vormistatakse tagasim…" at bounding box center [611, 495] width 595 height 32
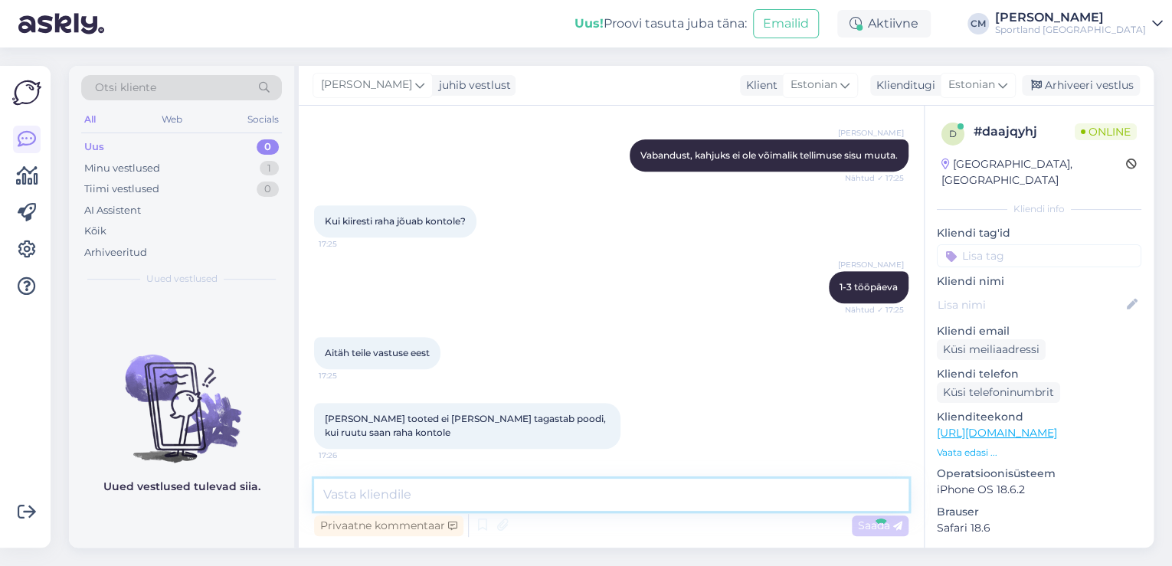
scroll to position [406, 0]
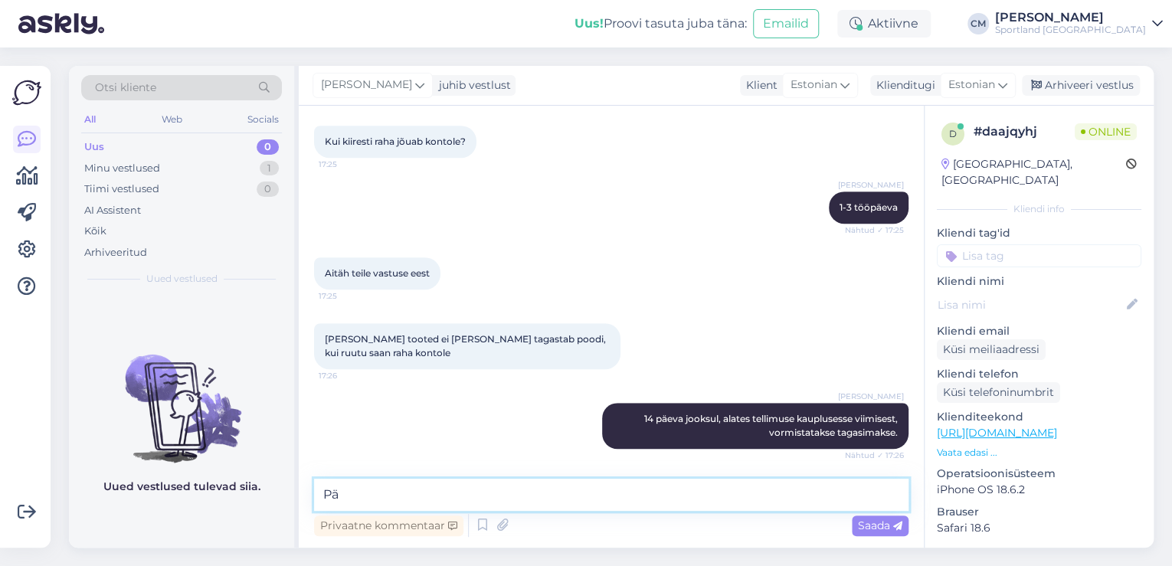
type textarea "P"
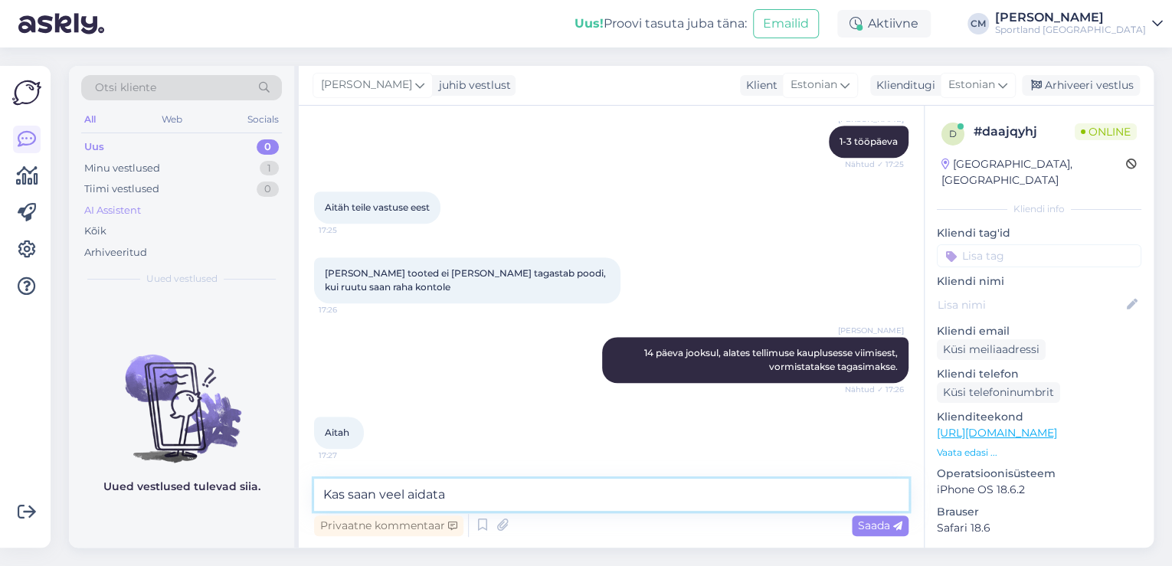
type textarea "Kas saan veel aidata?"
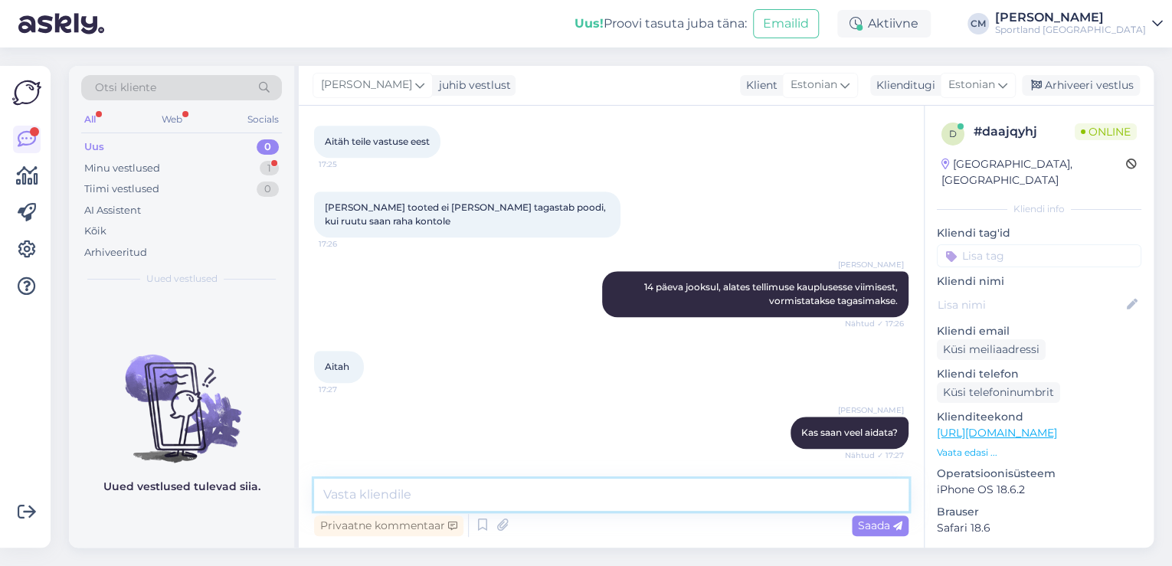
scroll to position [604, 0]
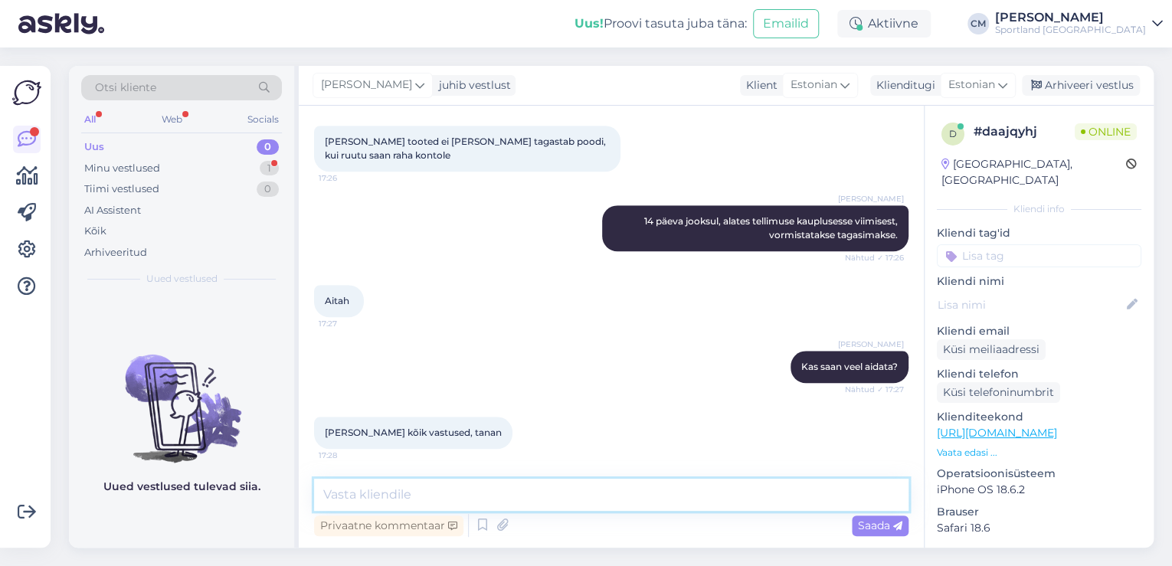
click at [416, 483] on textarea at bounding box center [611, 495] width 595 height 32
type textarea "Ilusat päeva jätku!"
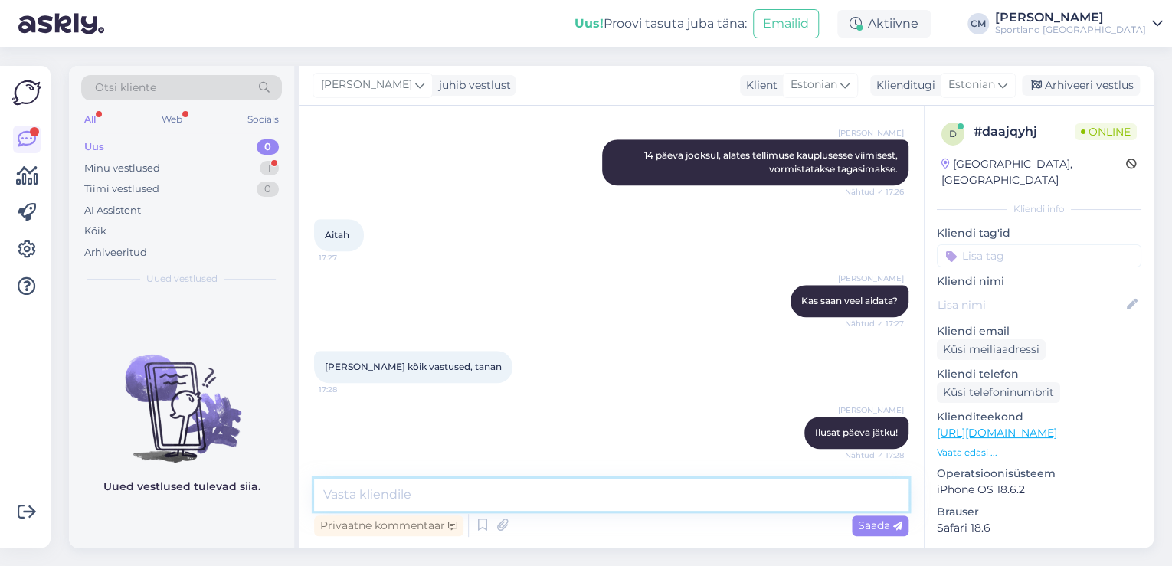
scroll to position [736, 0]
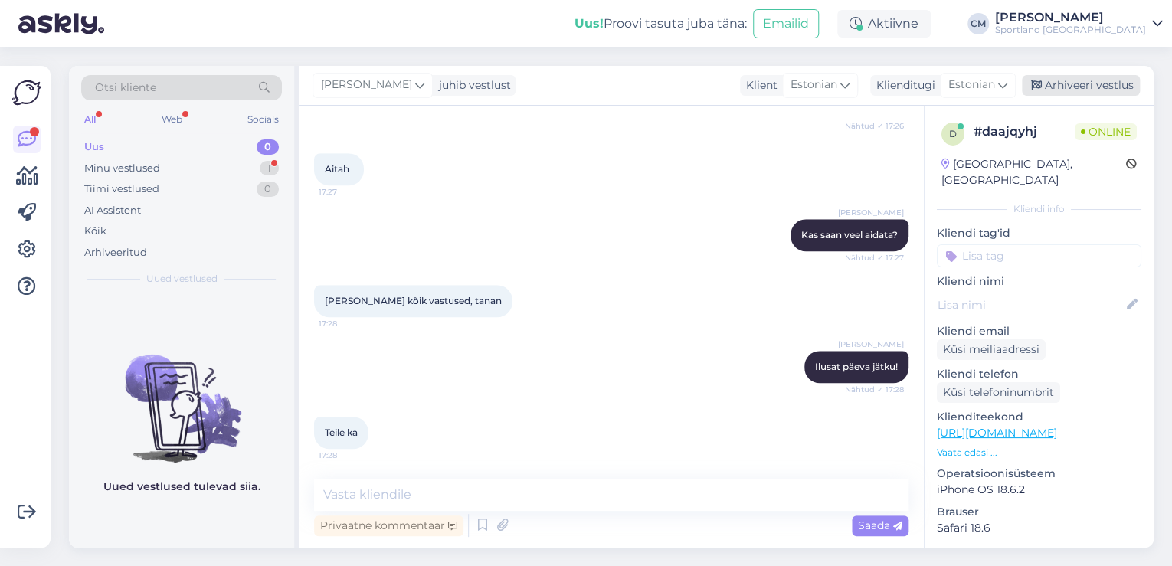
click at [1070, 77] on div "Arhiveeri vestlus" at bounding box center [1081, 85] width 118 height 21
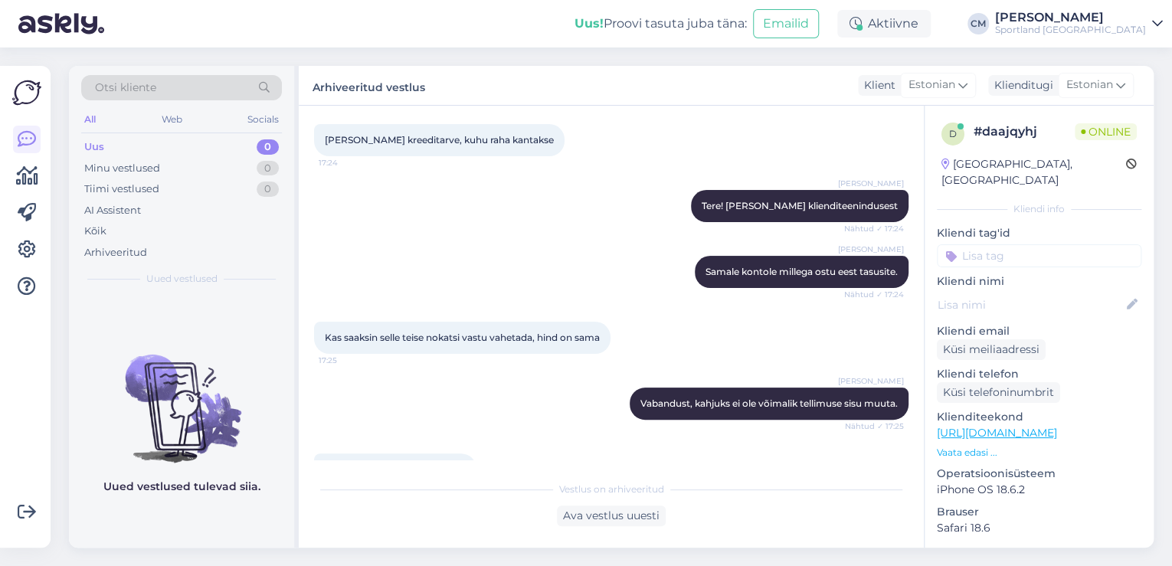
scroll to position [0, 0]
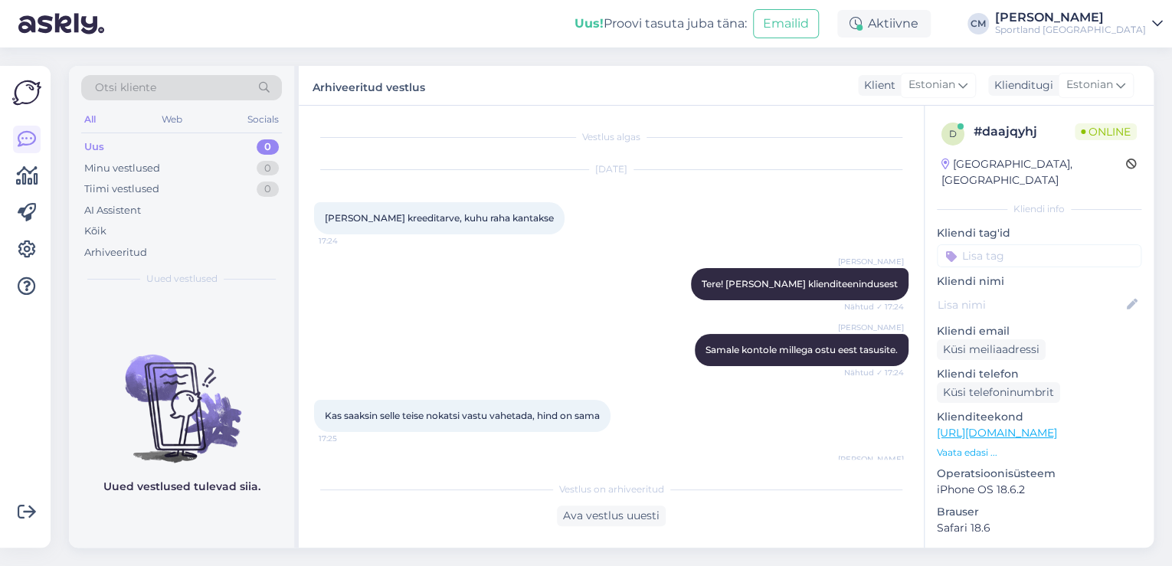
click at [1054, 245] on input at bounding box center [1039, 255] width 205 height 23
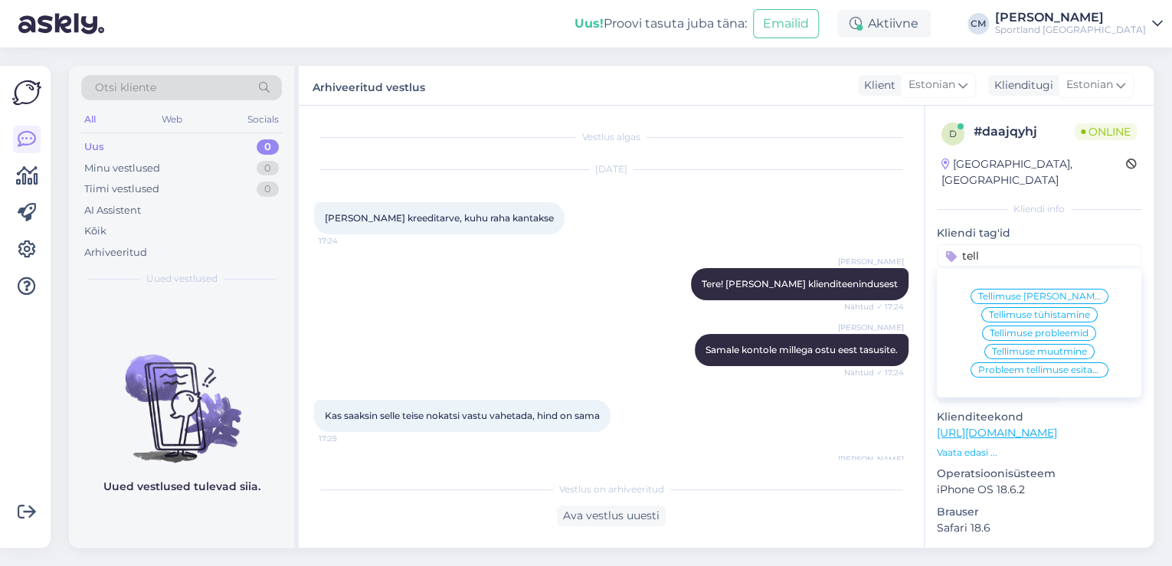
type input "tell"
click at [1052, 292] on span "Tellimuse [PERSON_NAME] info" at bounding box center [1039, 296] width 123 height 9
